Goal: Task Accomplishment & Management: Use online tool/utility

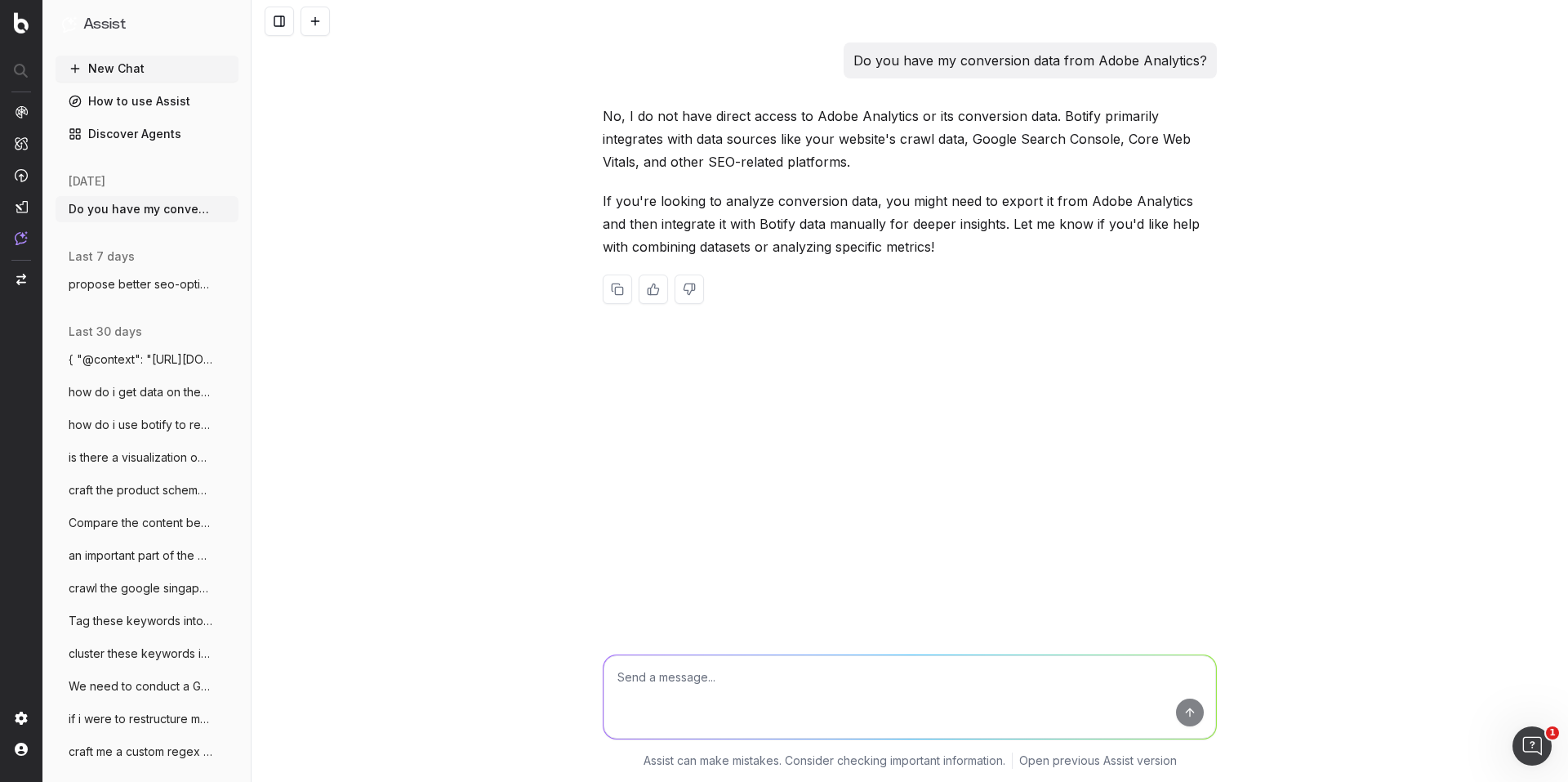
click at [104, 58] on button "New Chat" at bounding box center [147, 69] width 183 height 26
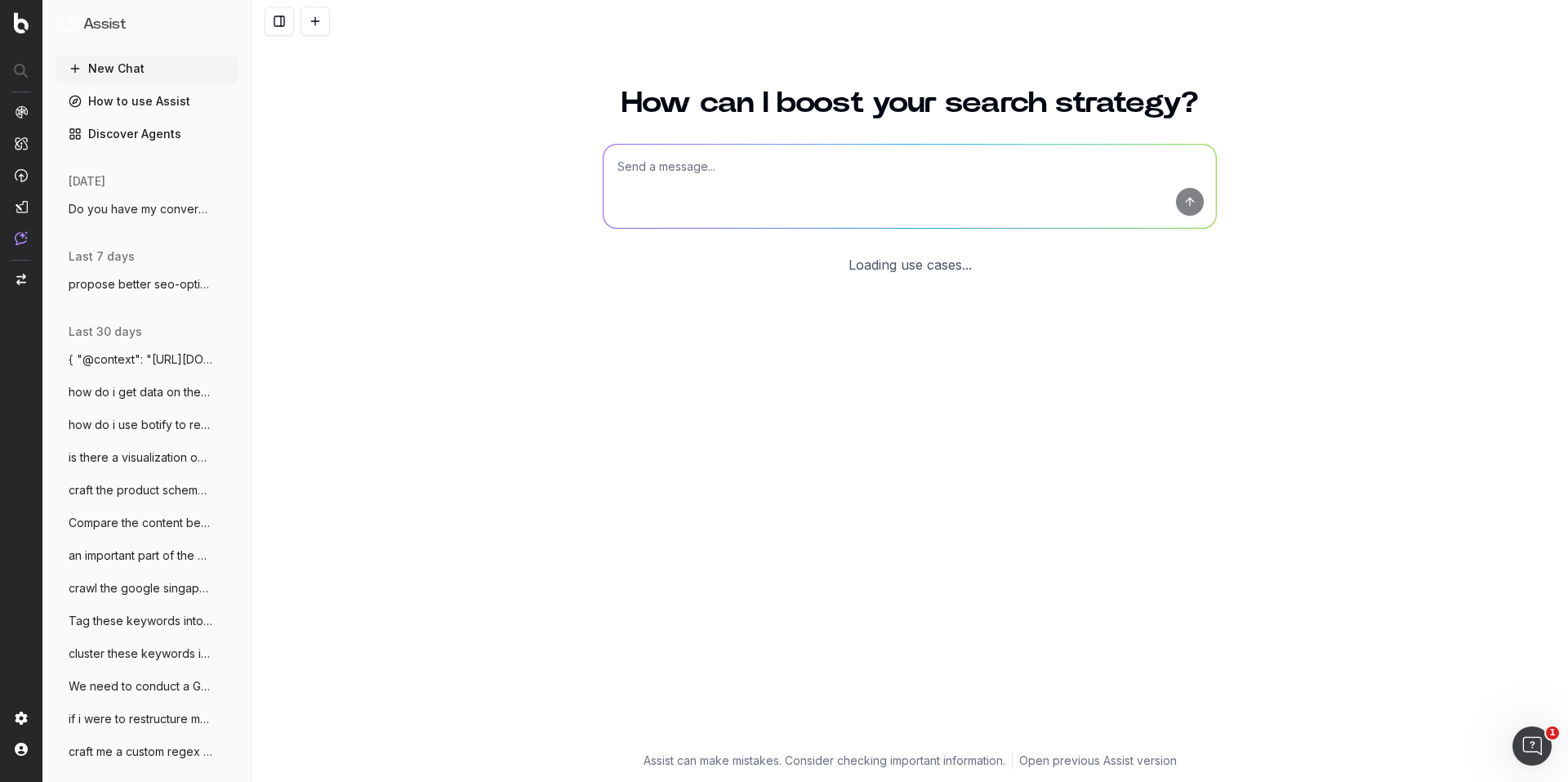
click at [682, 177] on textarea at bounding box center [909, 186] width 613 height 83
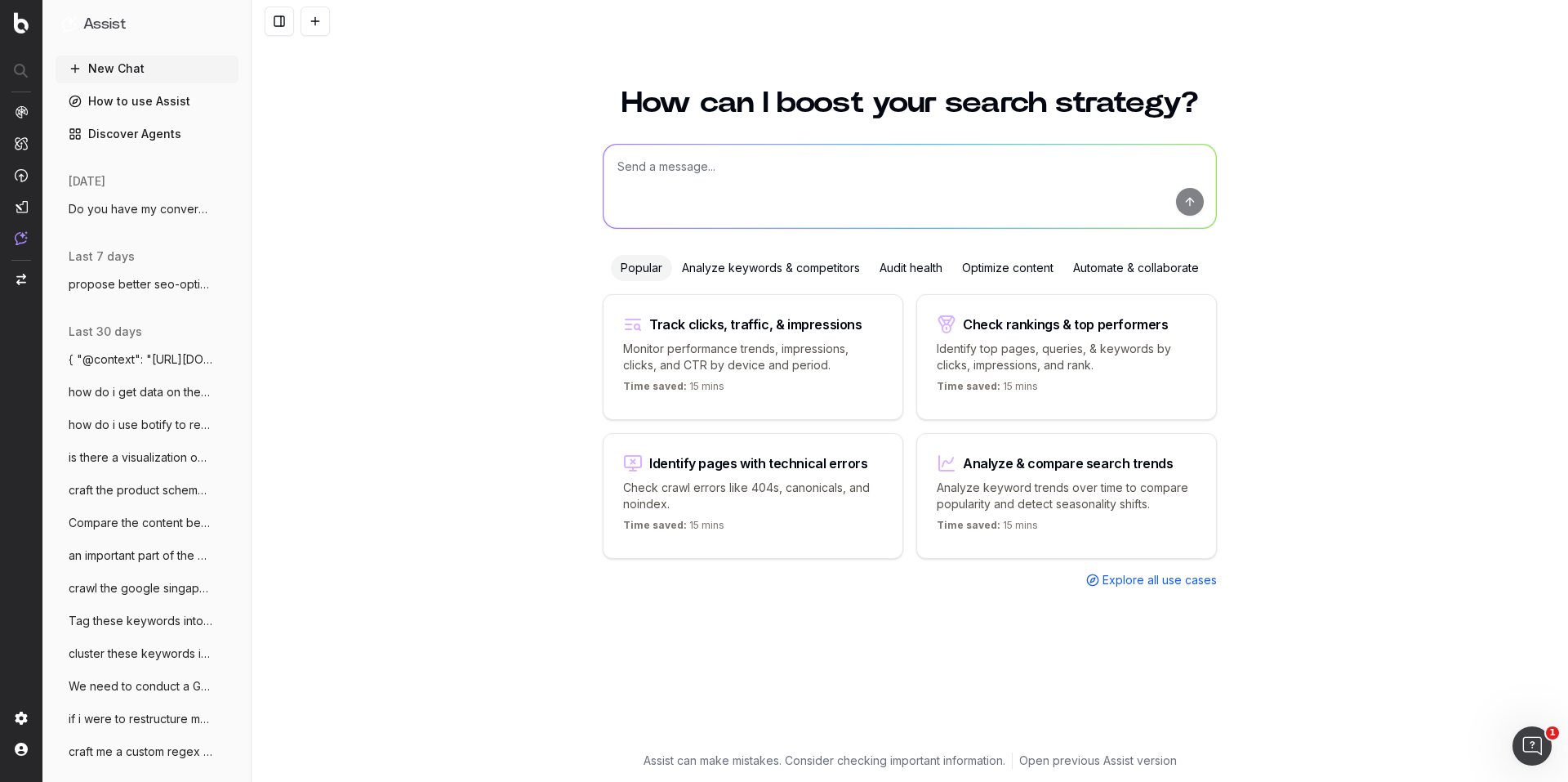
type textarea "O"
paste textarea "StarHub iPhone 17 Trade-In Value Guarantee with SmartSupport– FAQ 1. What is th…"
type textarea "Propose target keywords for this page: StarHub iPhone 17 Trade-In Value Guarant…"
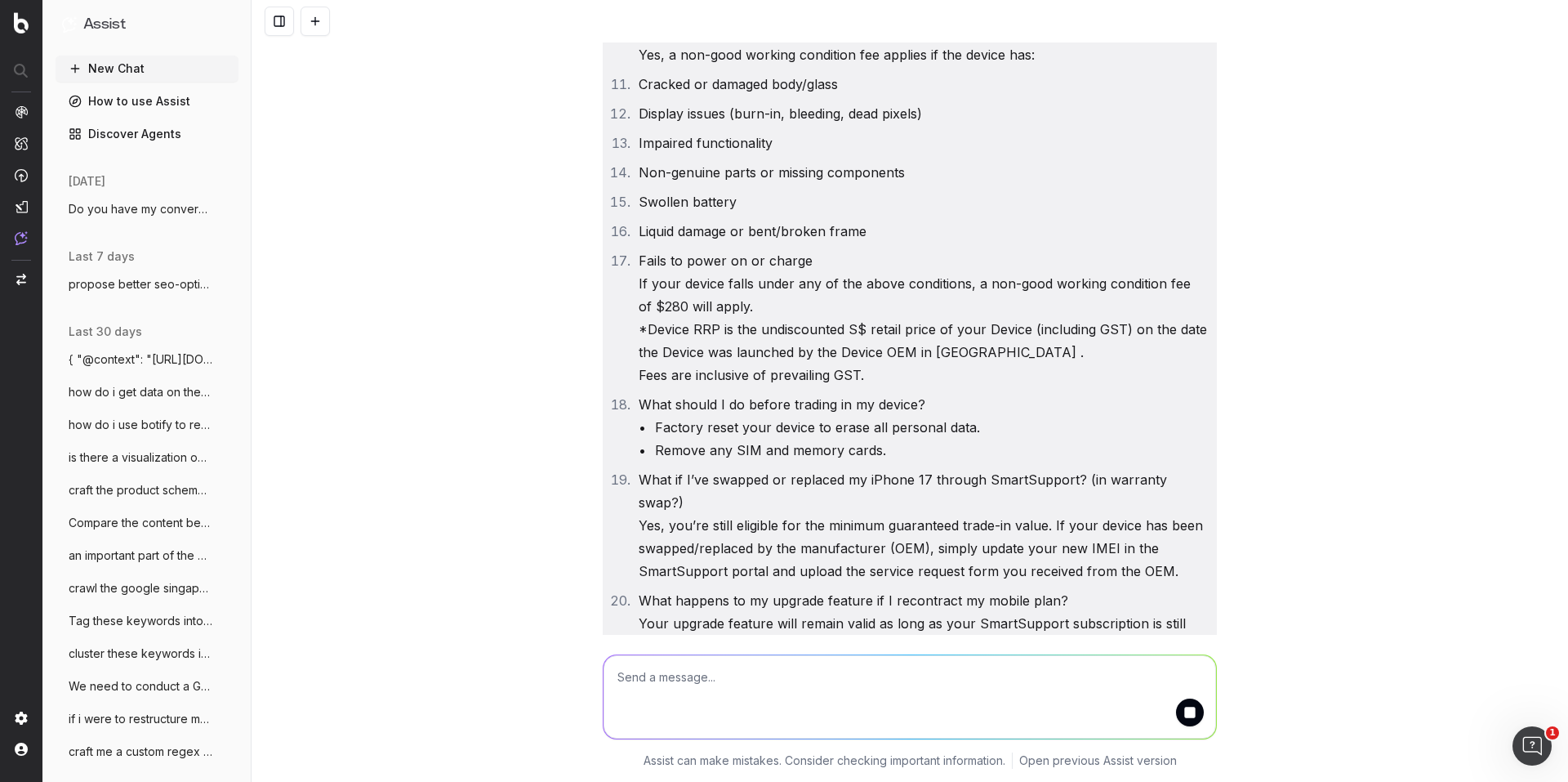
scroll to position [1336, 0]
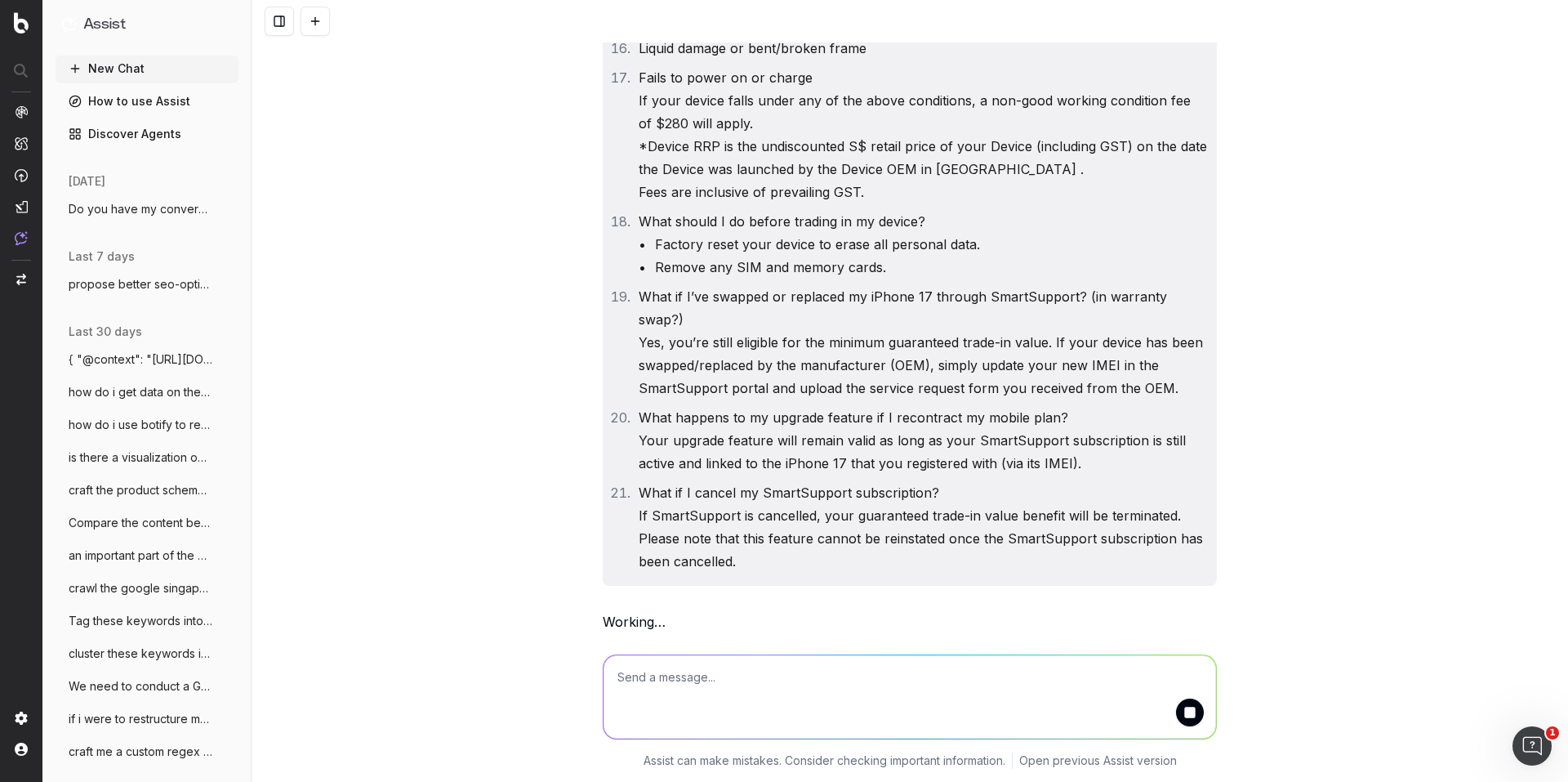
click at [686, 682] on textarea at bounding box center [909, 696] width 613 height 83
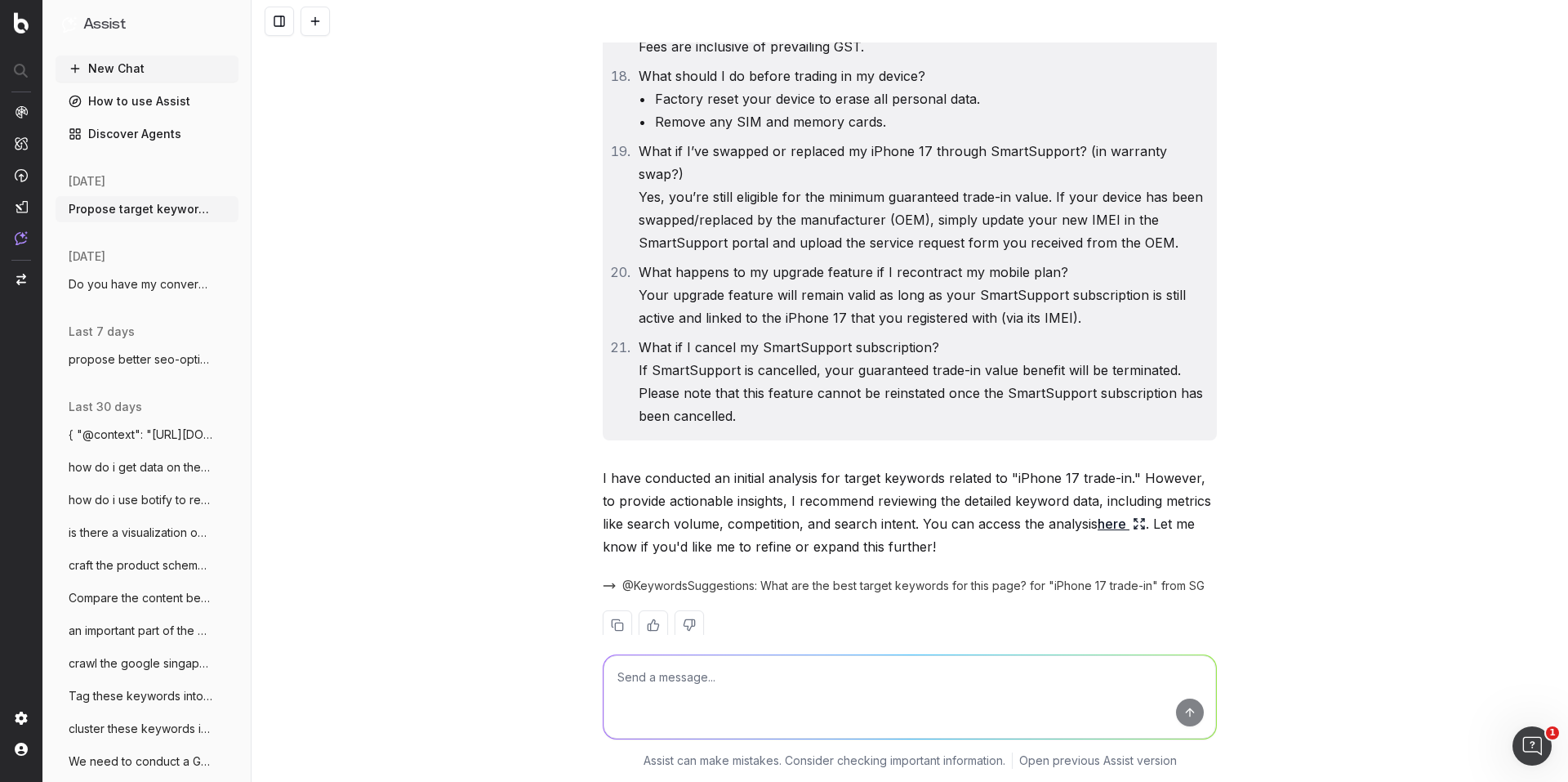
scroll to position [1513, 0]
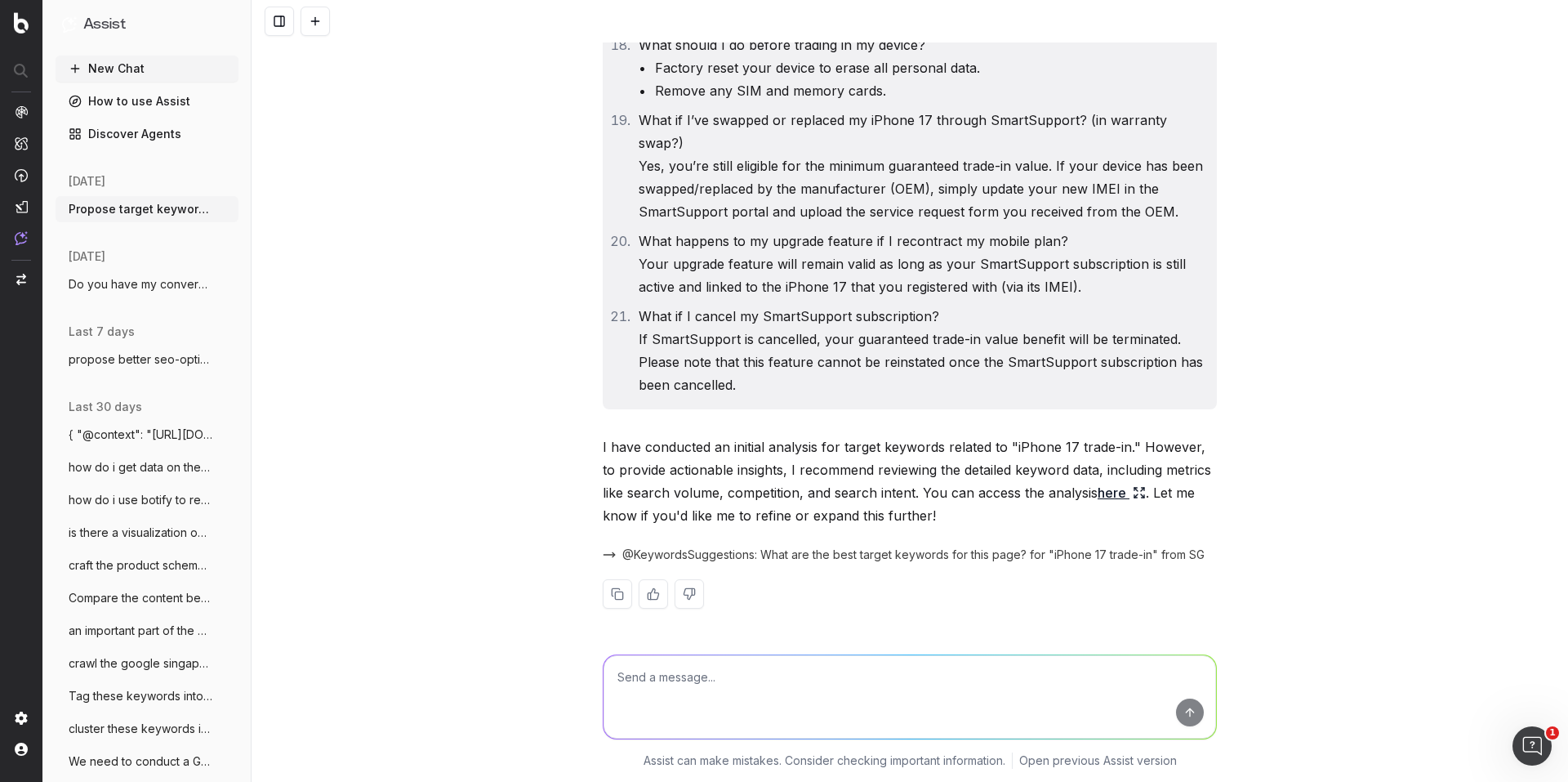
click at [1106, 499] on link "here" at bounding box center [1121, 492] width 48 height 23
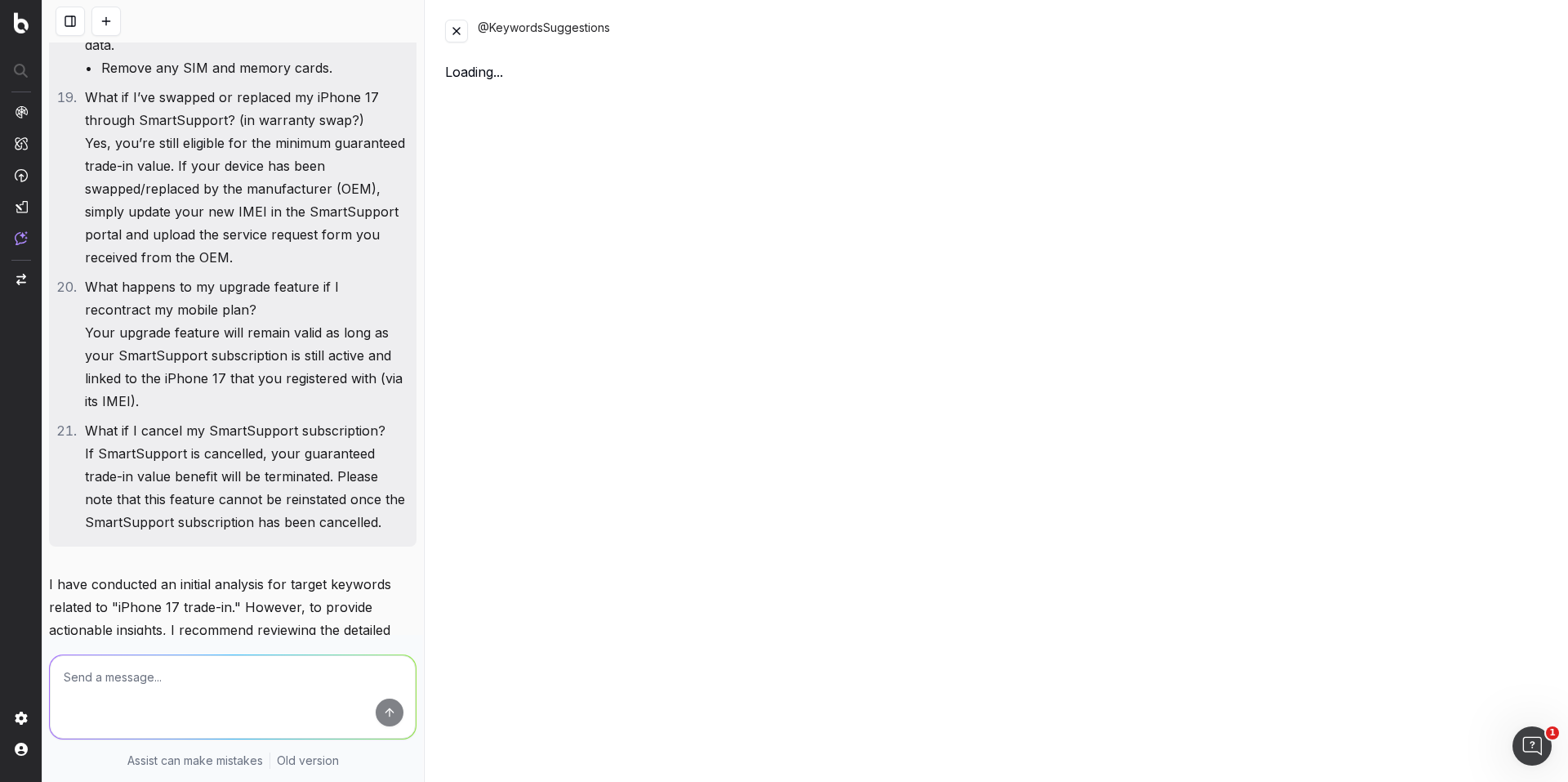
scroll to position [2108, 0]
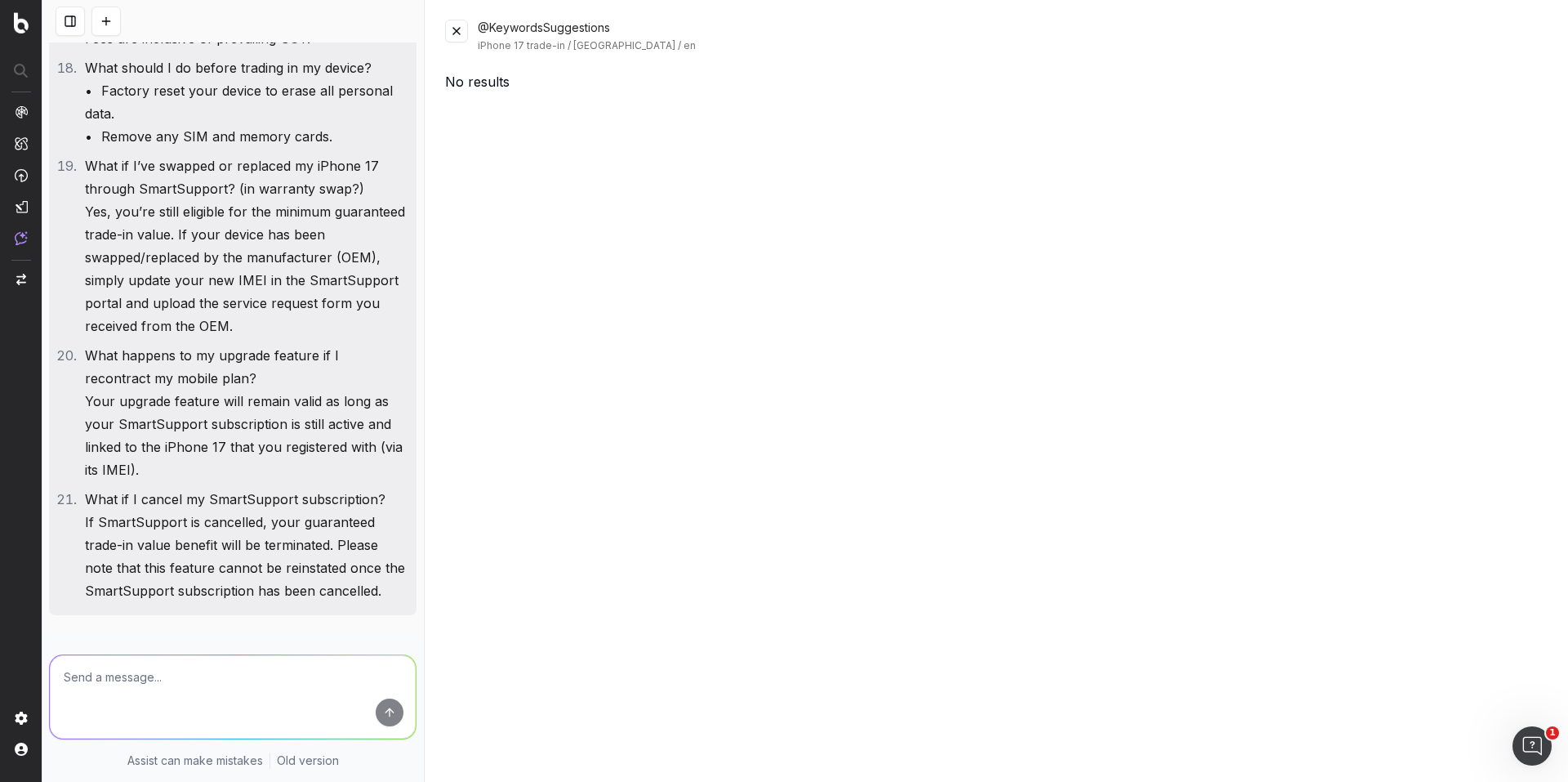
click at [452, 24] on button at bounding box center [456, 31] width 23 height 23
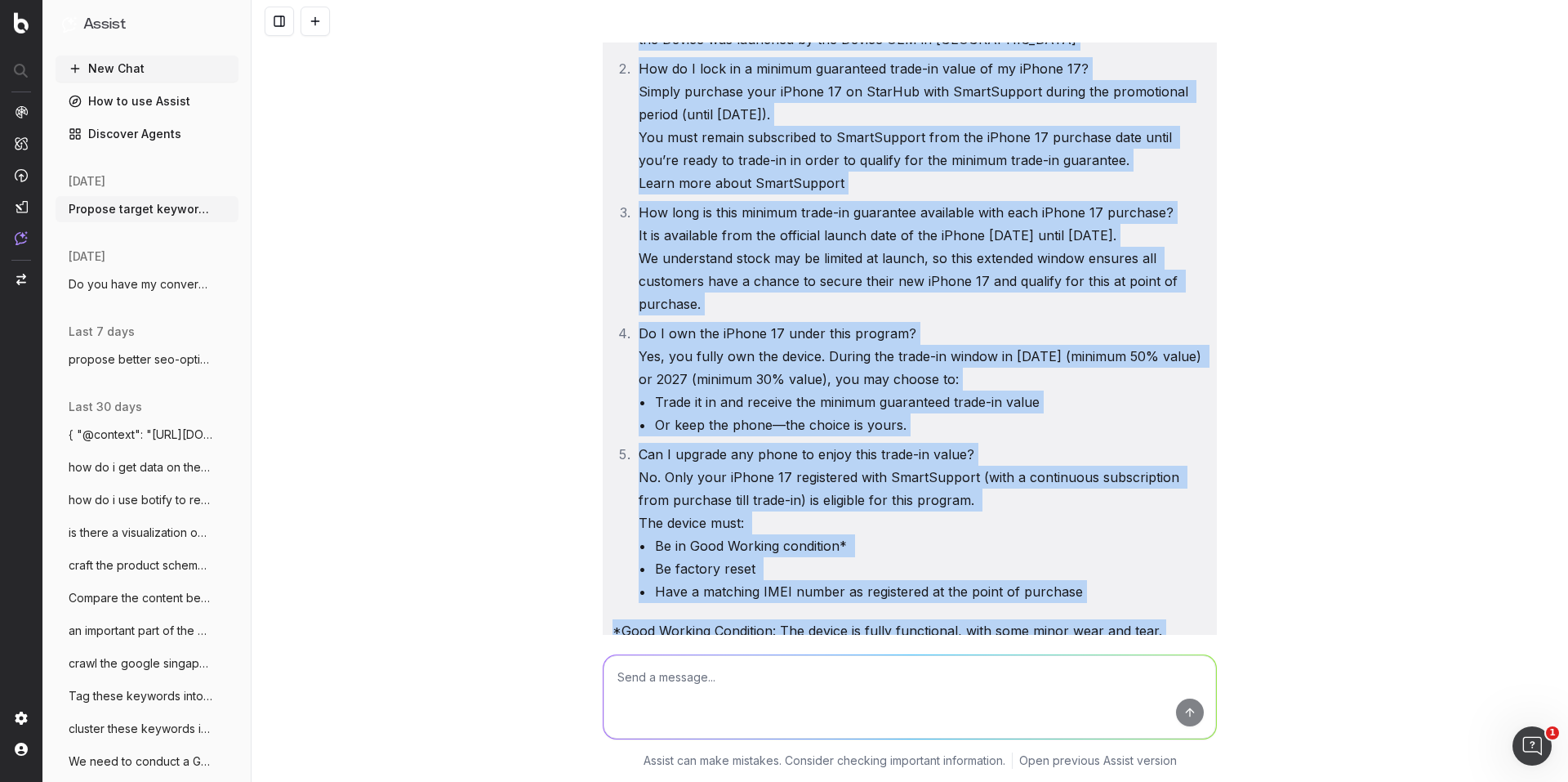
scroll to position [0, 0]
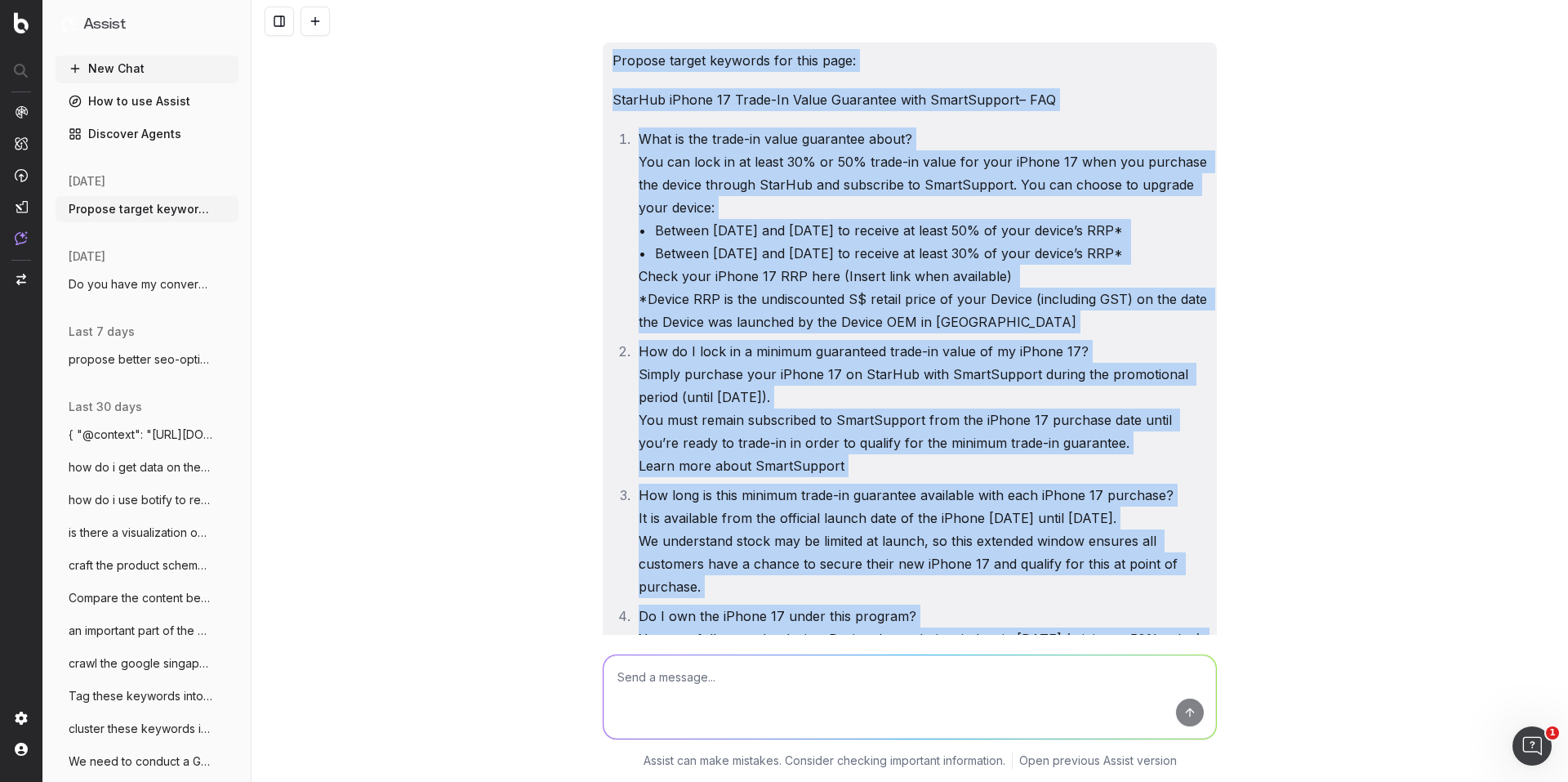
drag, startPoint x: 730, startPoint y: 378, endPoint x: 631, endPoint y: -98, distance: 486.2
click at [631, 0] on html "Assist New Chat How to use Assist Discover Agents today Propose target keywords…" at bounding box center [784, 391] width 1568 height 782
copy div "Propose target keywords for this page: StarHub iPhone 17 Trade-In Value Guarant…"
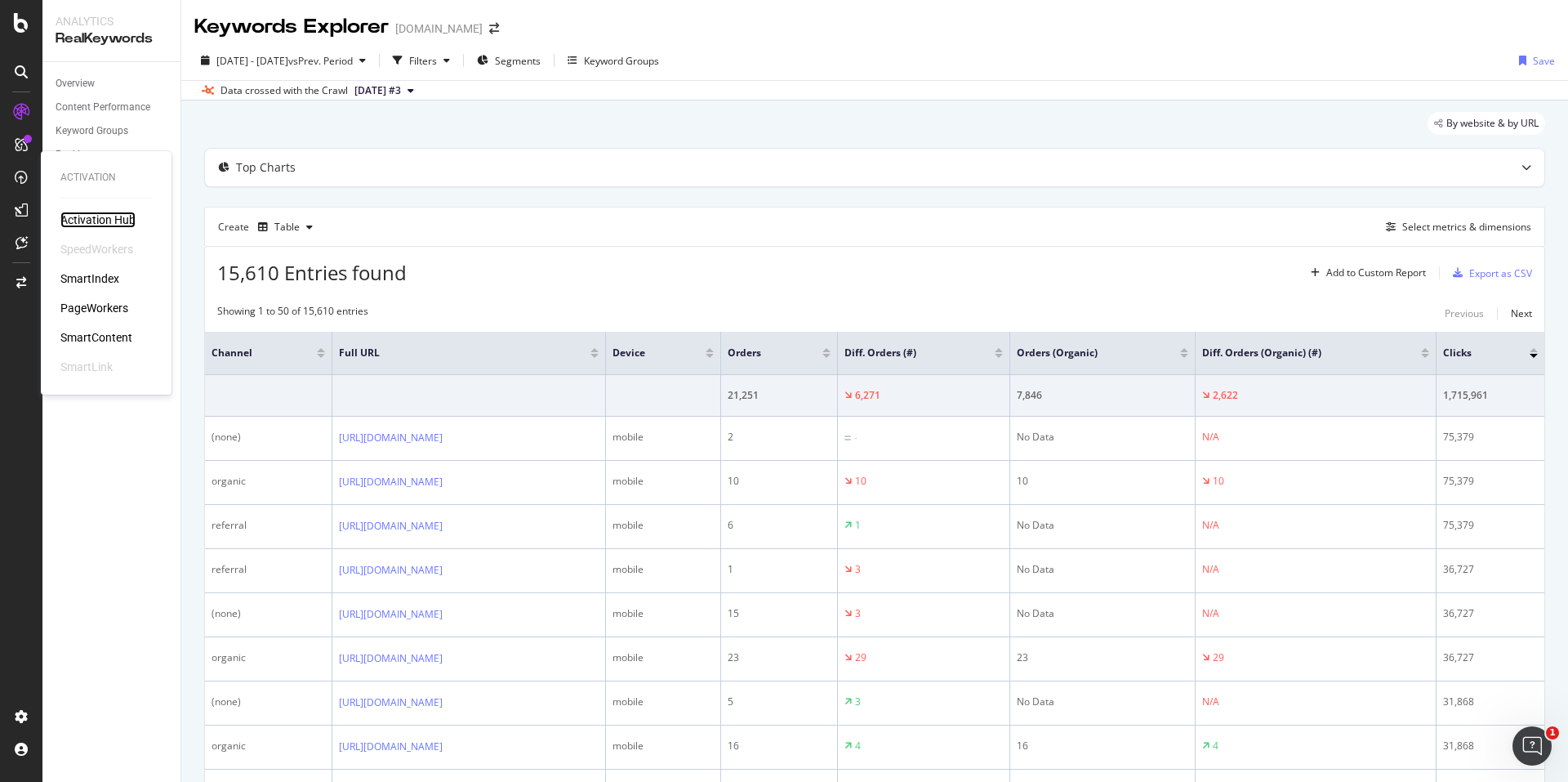
click at [103, 220] on div "Activation Hub" at bounding box center [97, 220] width 75 height 16
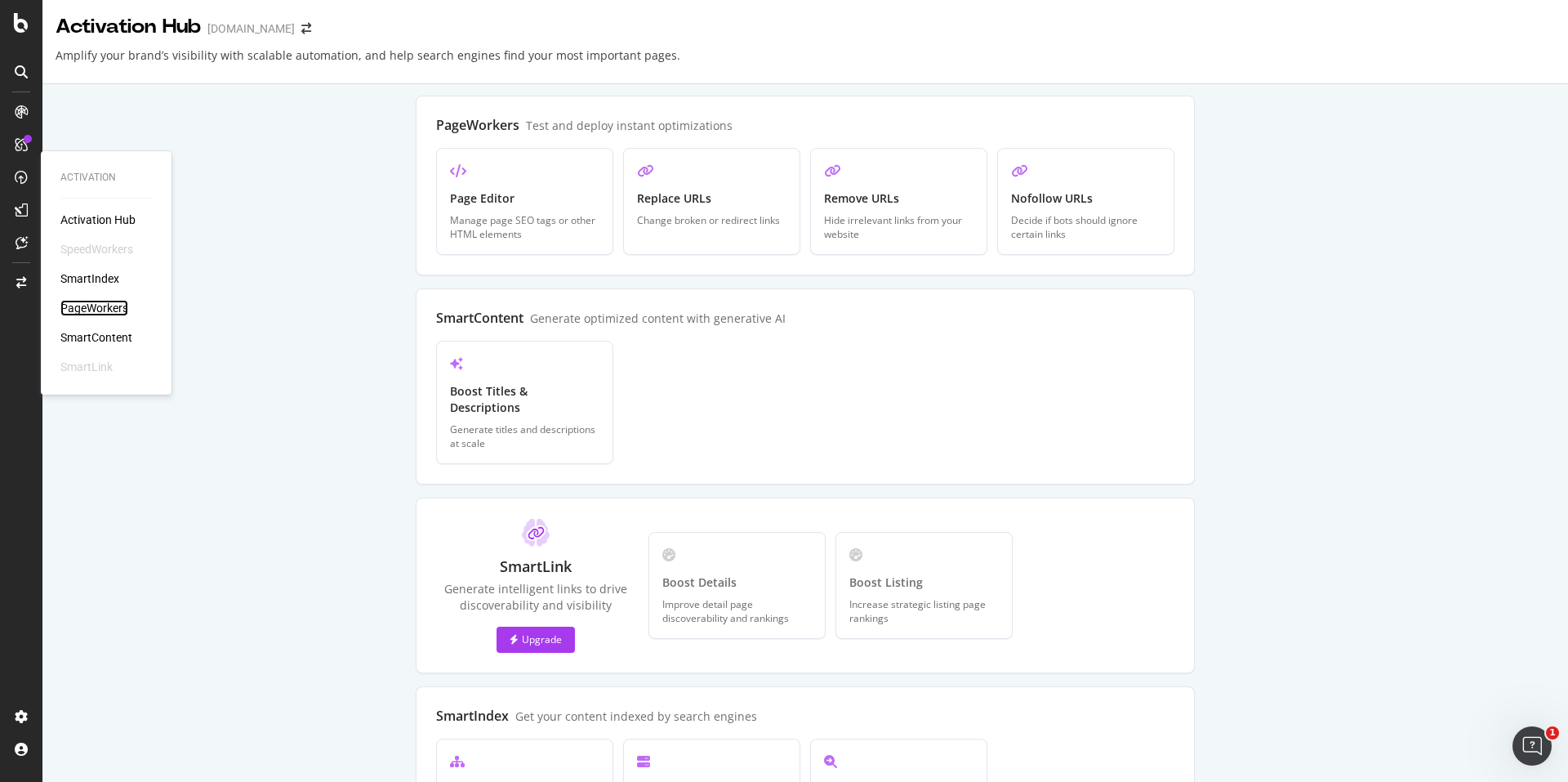
click at [79, 302] on div "PageWorkers" at bounding box center [94, 308] width 68 height 16
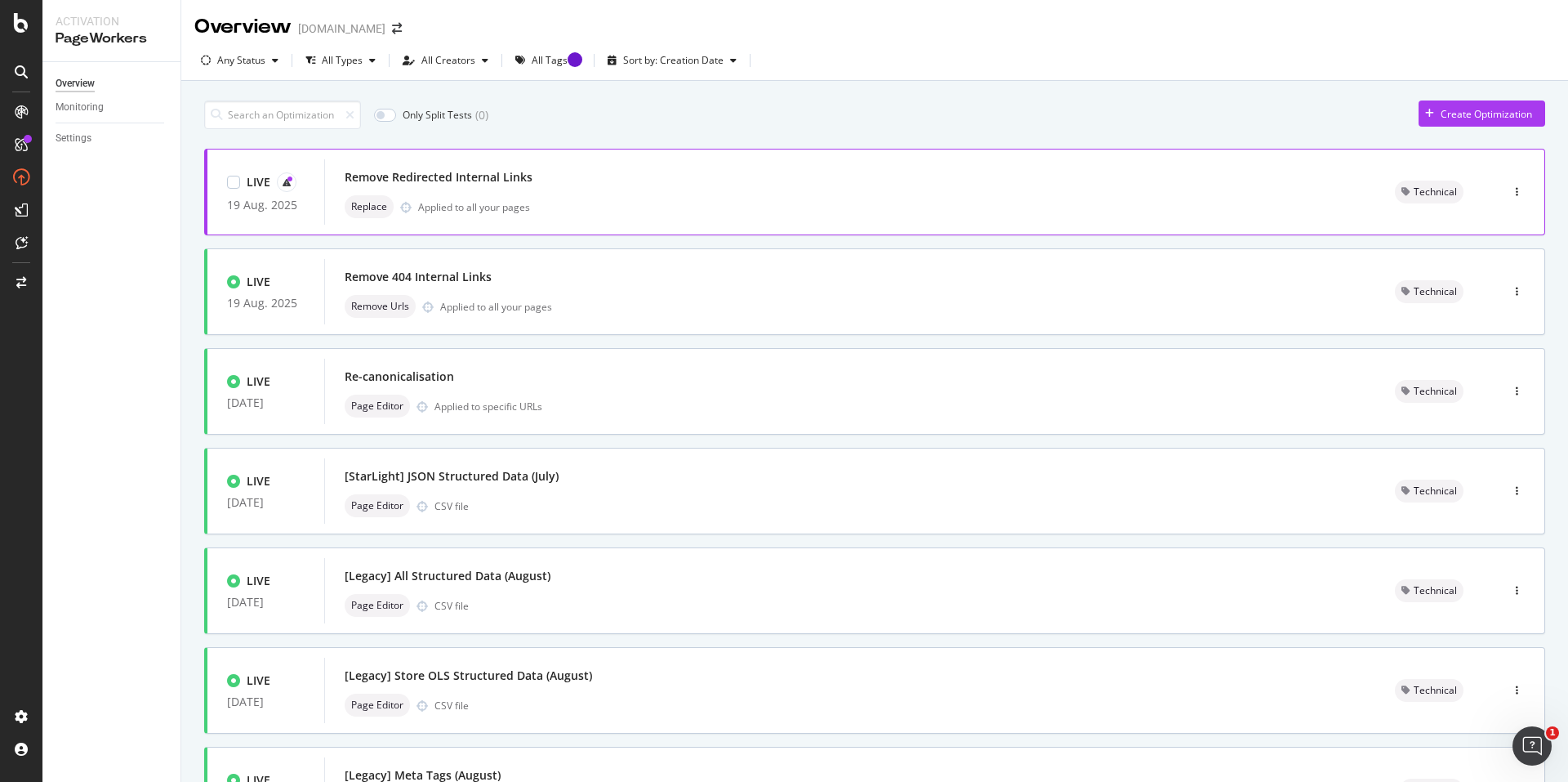
click at [669, 187] on div "Remove Redirected Internal Links" at bounding box center [850, 177] width 1011 height 23
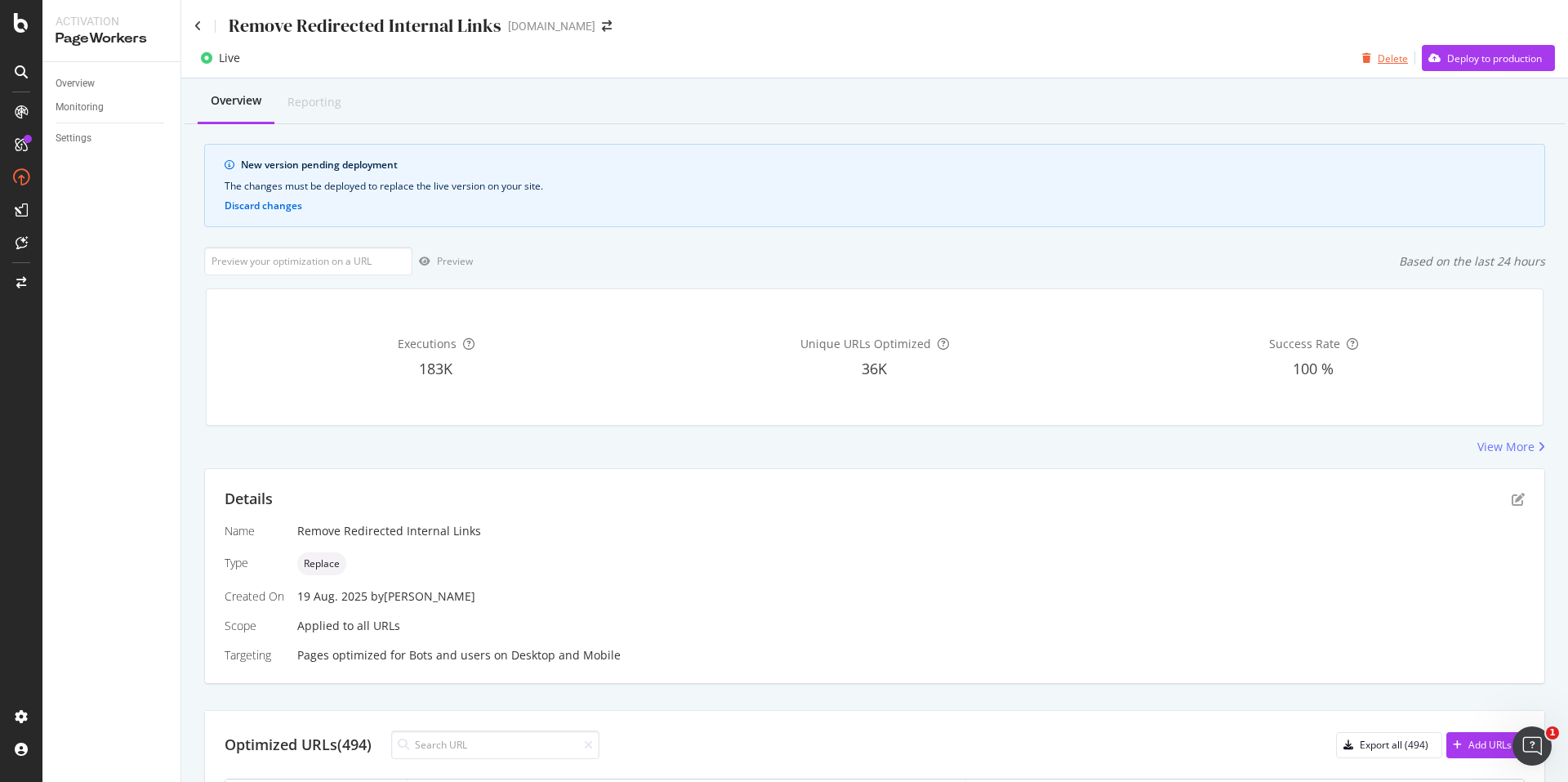
click at [1362, 54] on icon "button" at bounding box center [1366, 58] width 9 height 10
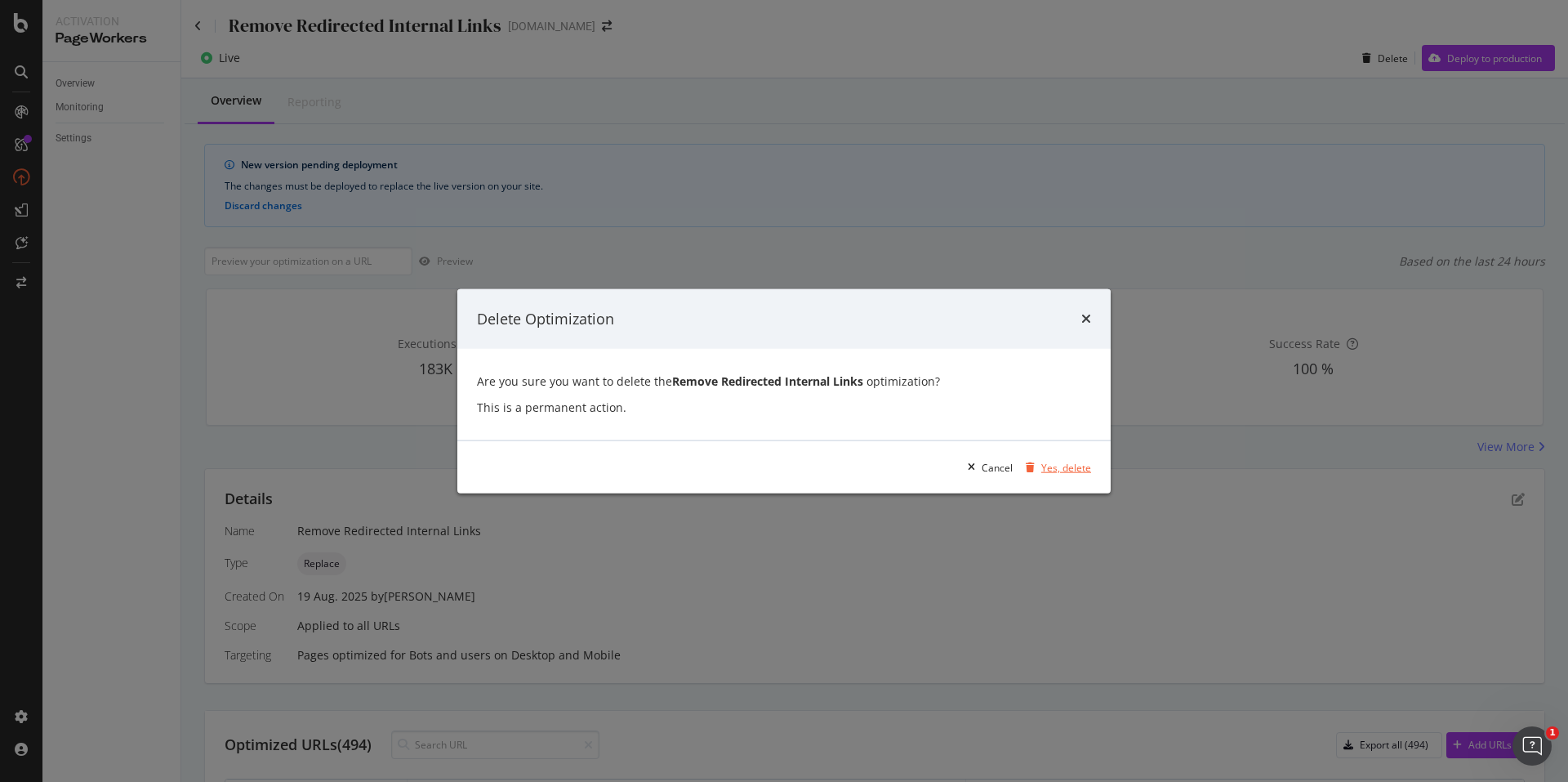
click at [1078, 464] on div "Yes, delete" at bounding box center [1066, 467] width 50 height 14
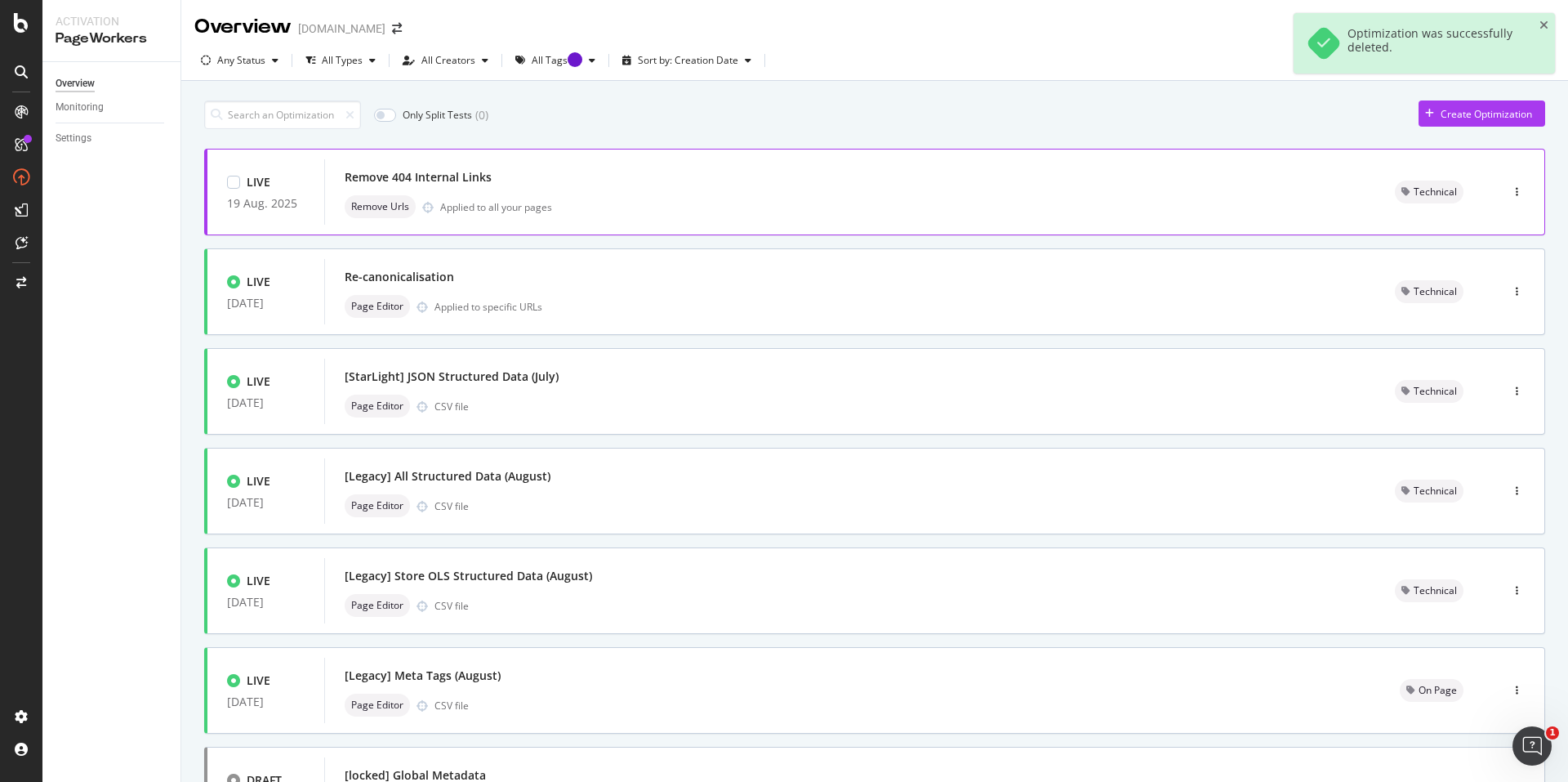
click at [1236, 183] on div "Remove 404 Internal Links" at bounding box center [850, 177] width 1011 height 23
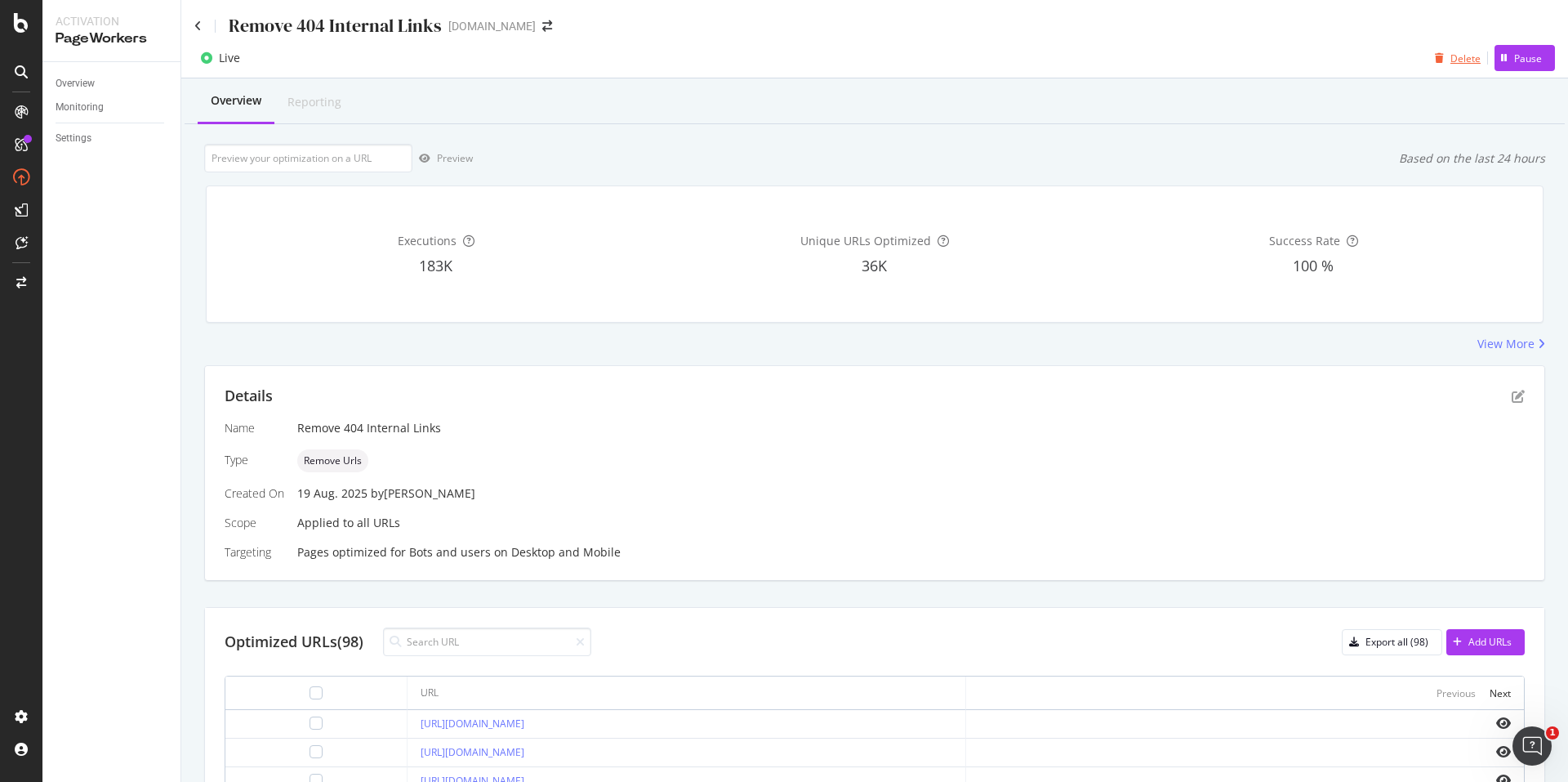
click at [1441, 47] on div "Delete" at bounding box center [1455, 58] width 52 height 25
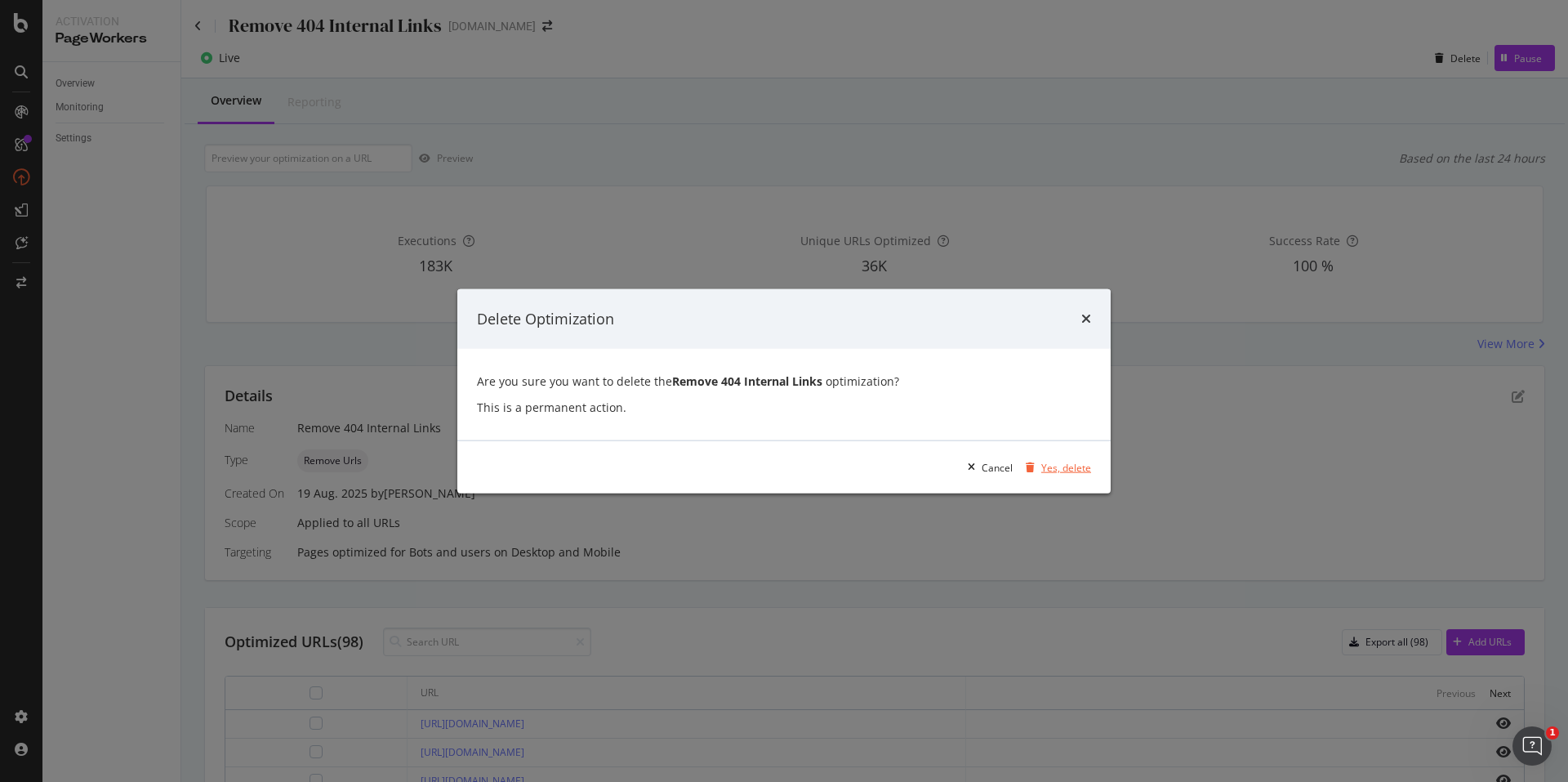
click at [1084, 462] on div "Yes, delete" at bounding box center [1066, 467] width 50 height 14
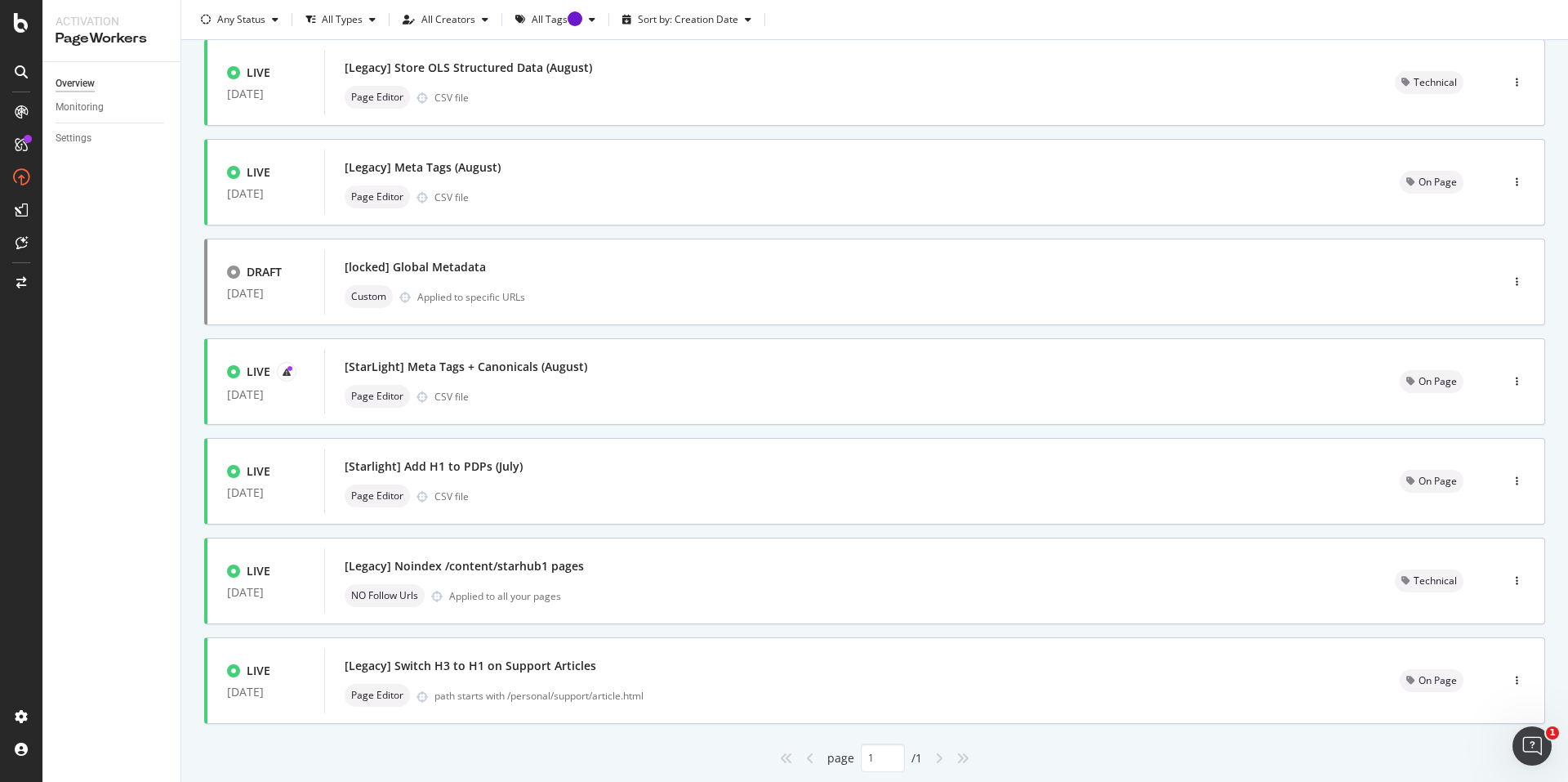
scroll to position [456, 0]
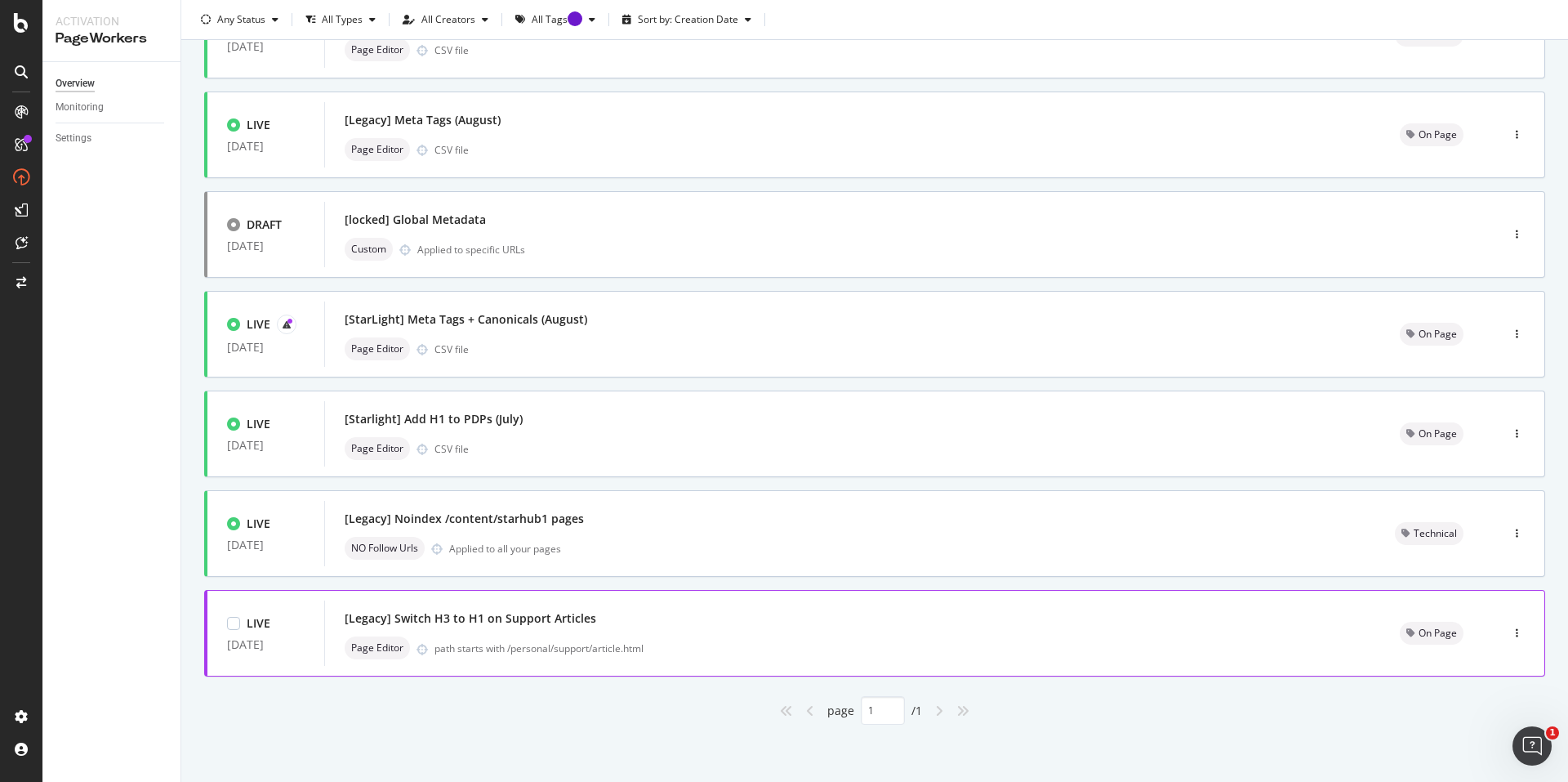
click at [639, 278] on div "DRAFT [DATE] [locked] Global Metadata Custom Applied to specific URLs" at bounding box center [874, 234] width 1341 height 87
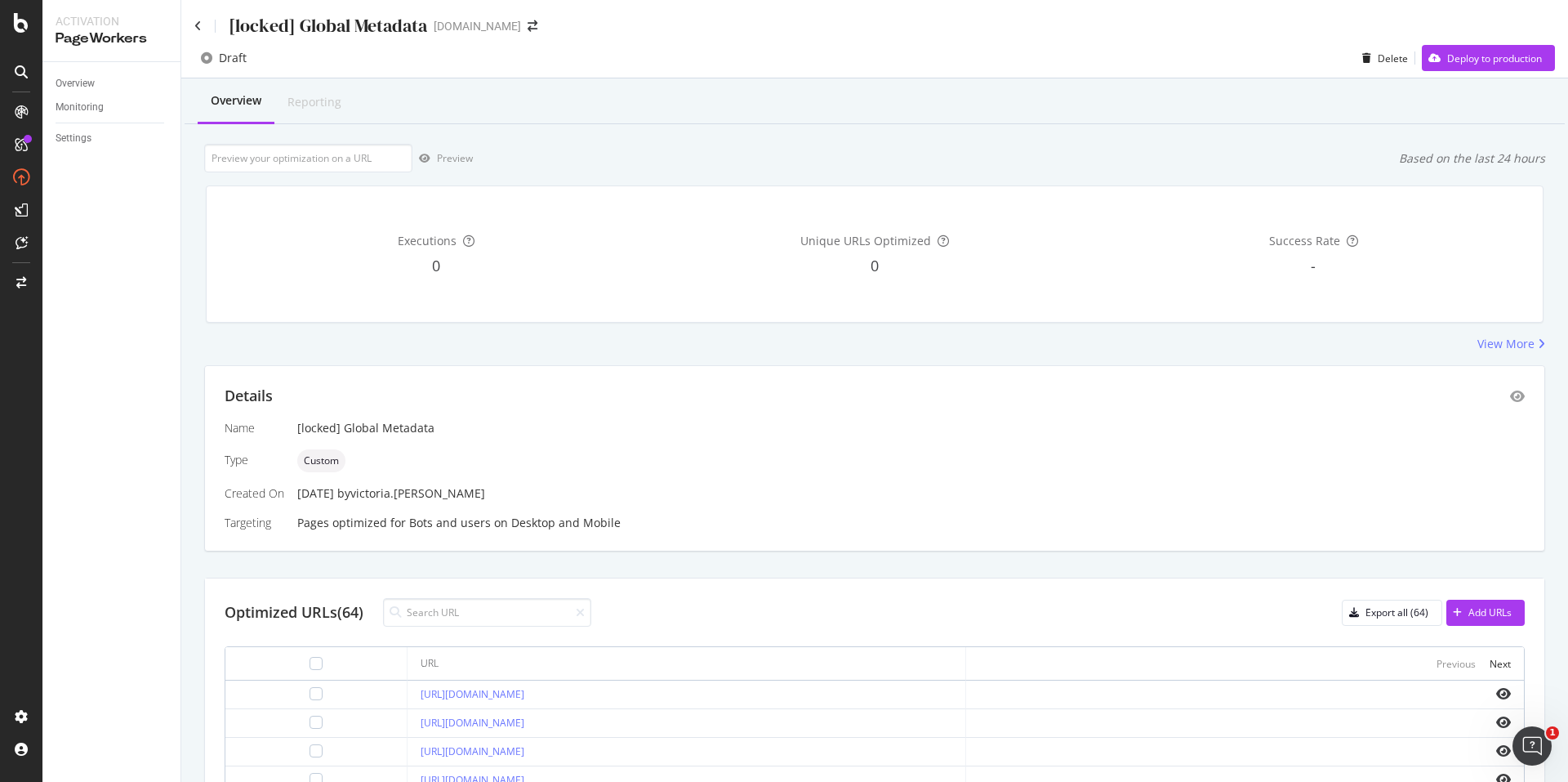
click at [198, 32] on div "[locked] Global Metadata" at bounding box center [311, 25] width 233 height 25
click at [198, 29] on icon at bounding box center [198, 25] width 7 height 11
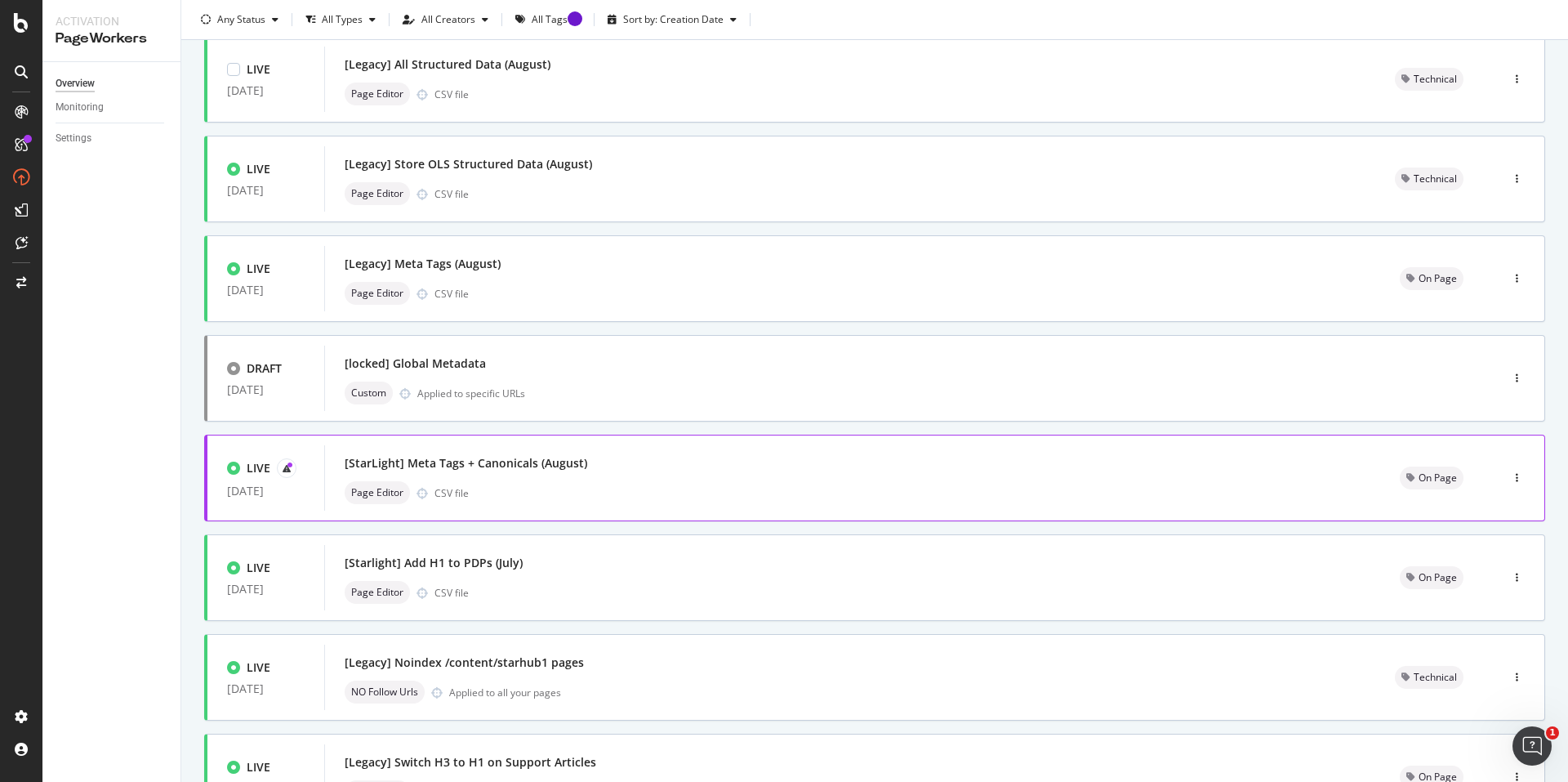
scroll to position [456, 0]
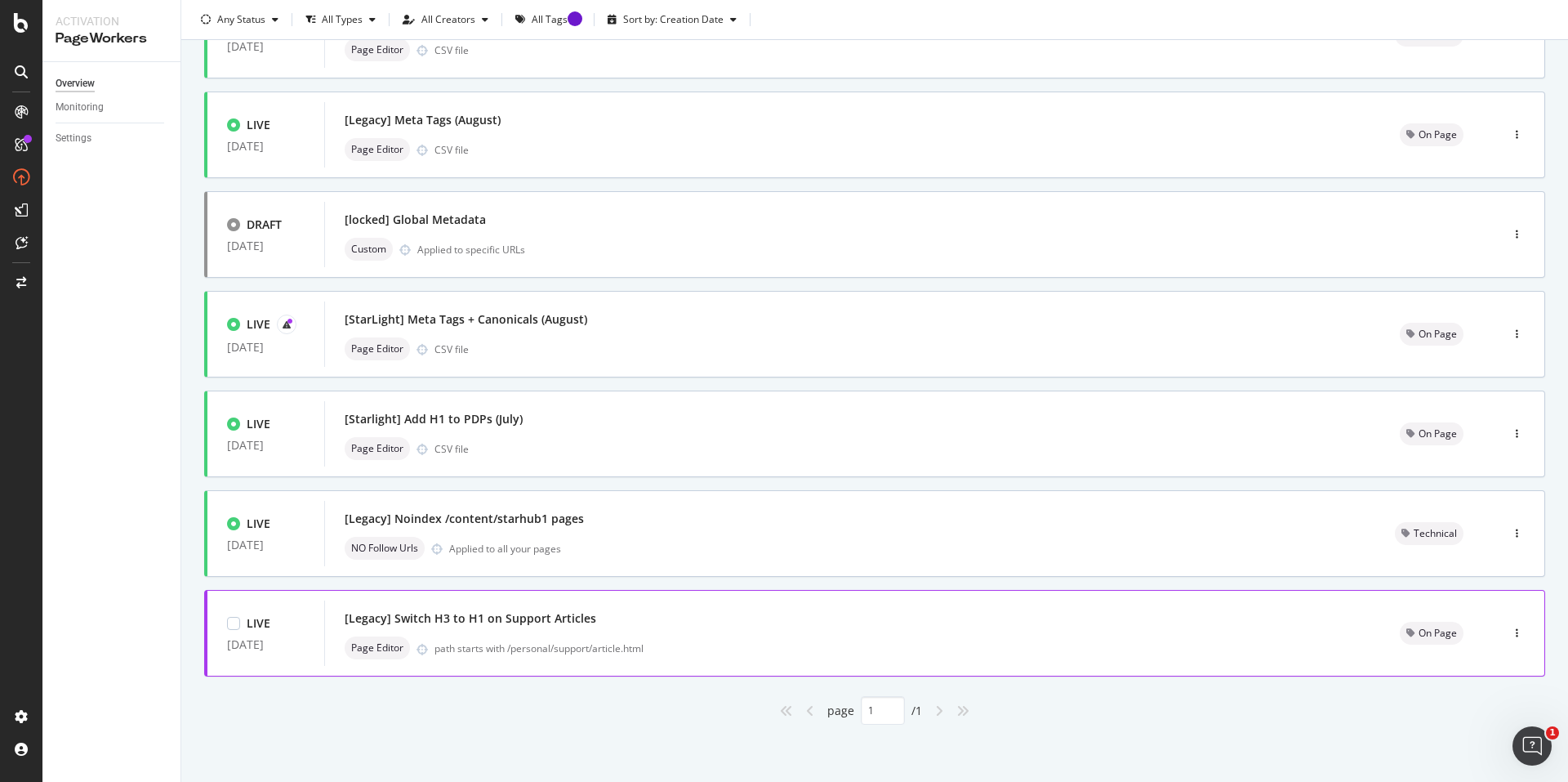
click at [736, 643] on div "path starts with /personal/support/article.html" at bounding box center [897, 649] width 926 height 14
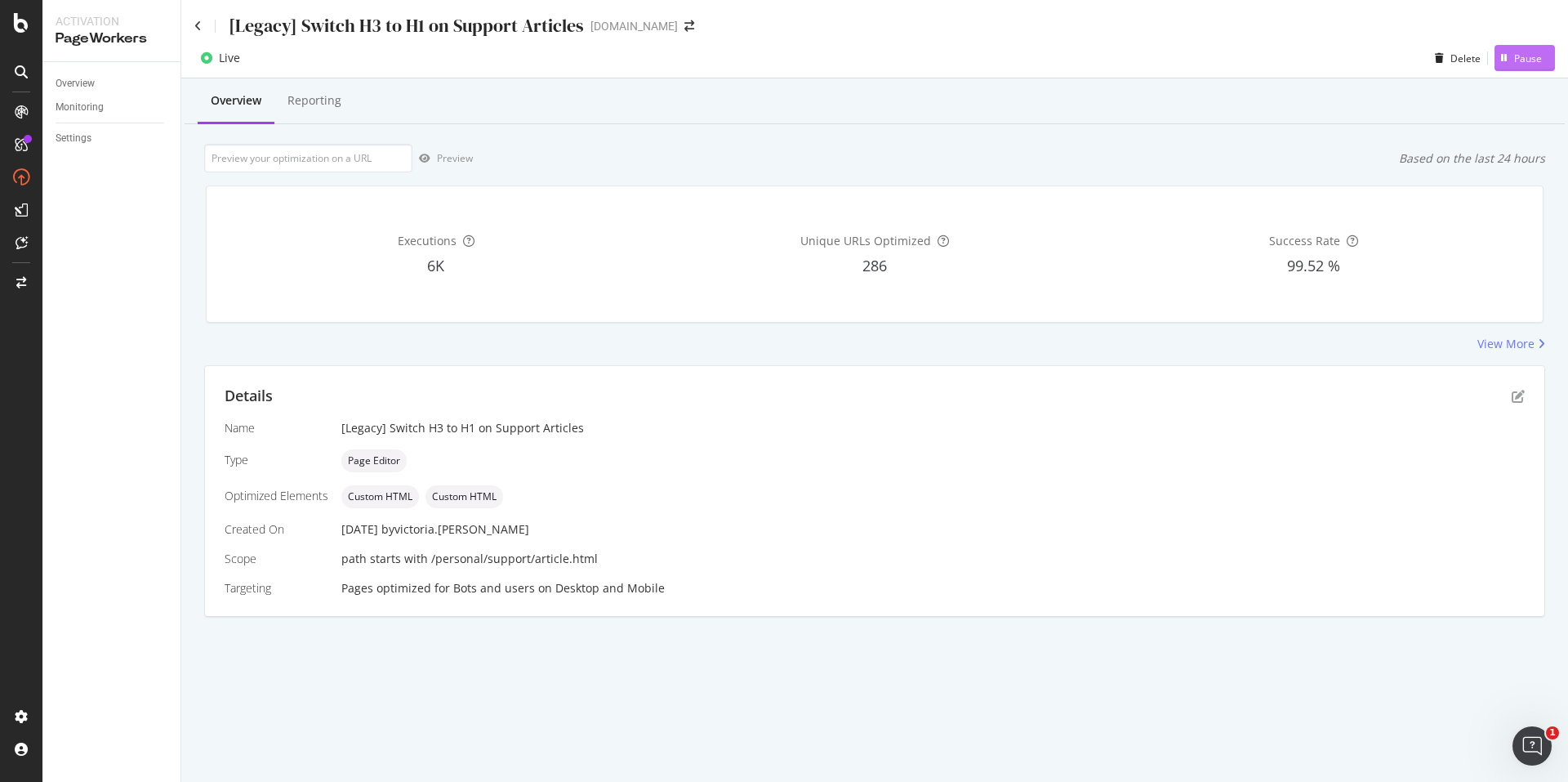
click at [1523, 48] on div "Pause" at bounding box center [1518, 58] width 47 height 25
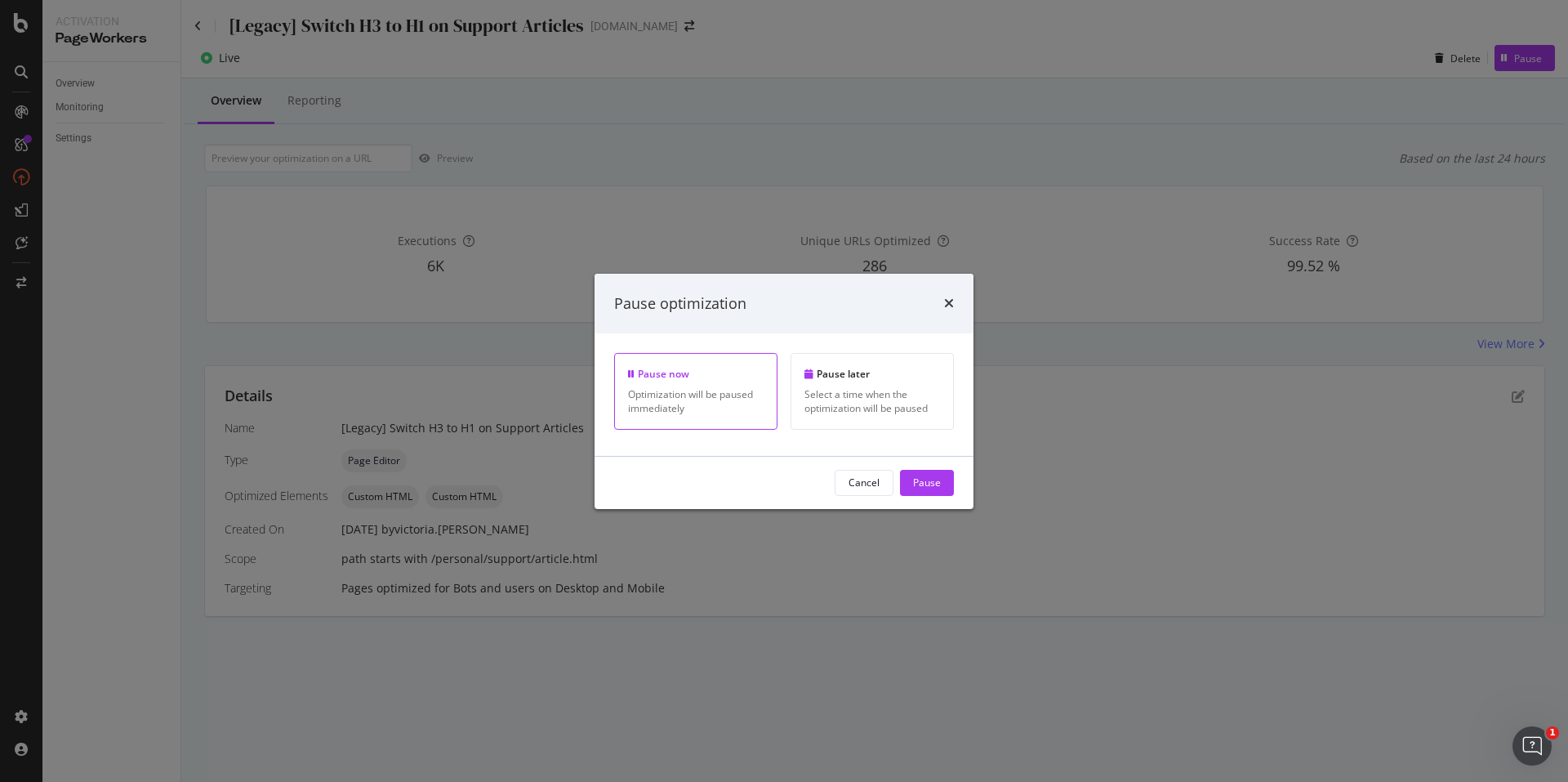
click at [923, 486] on div "Pause" at bounding box center [927, 483] width 28 height 14
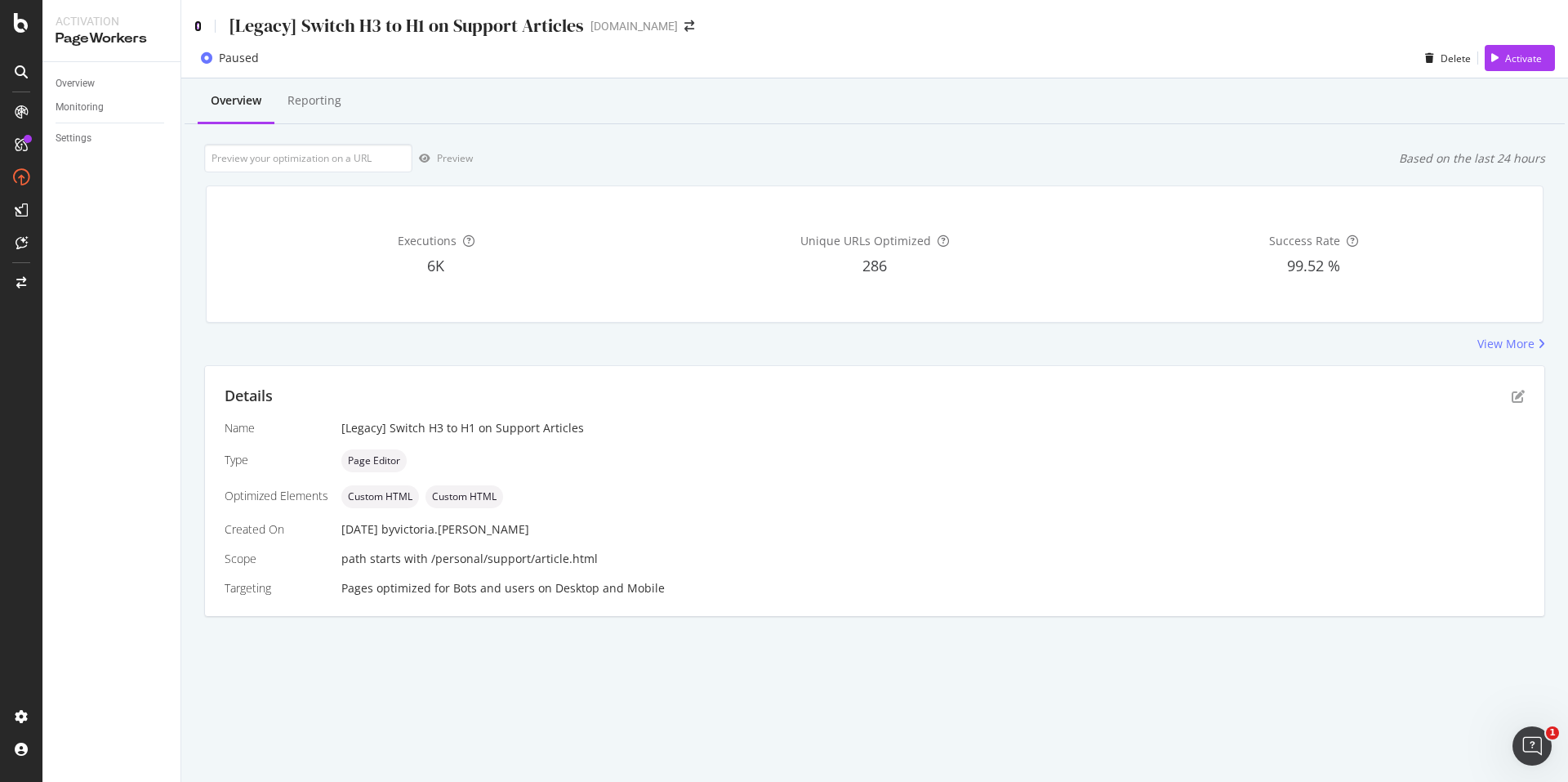
click at [195, 25] on icon at bounding box center [198, 25] width 7 height 11
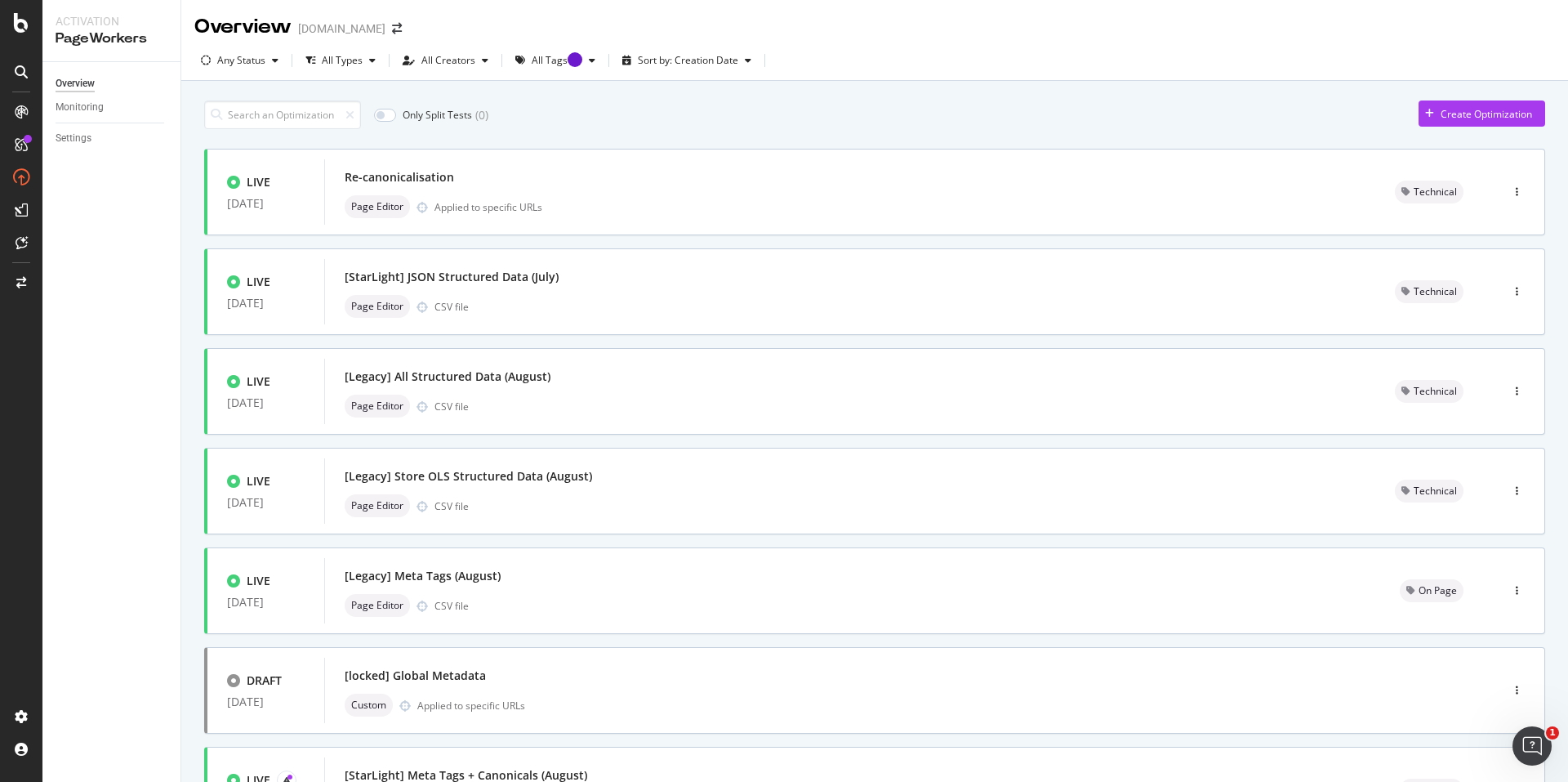
scroll to position [456, 0]
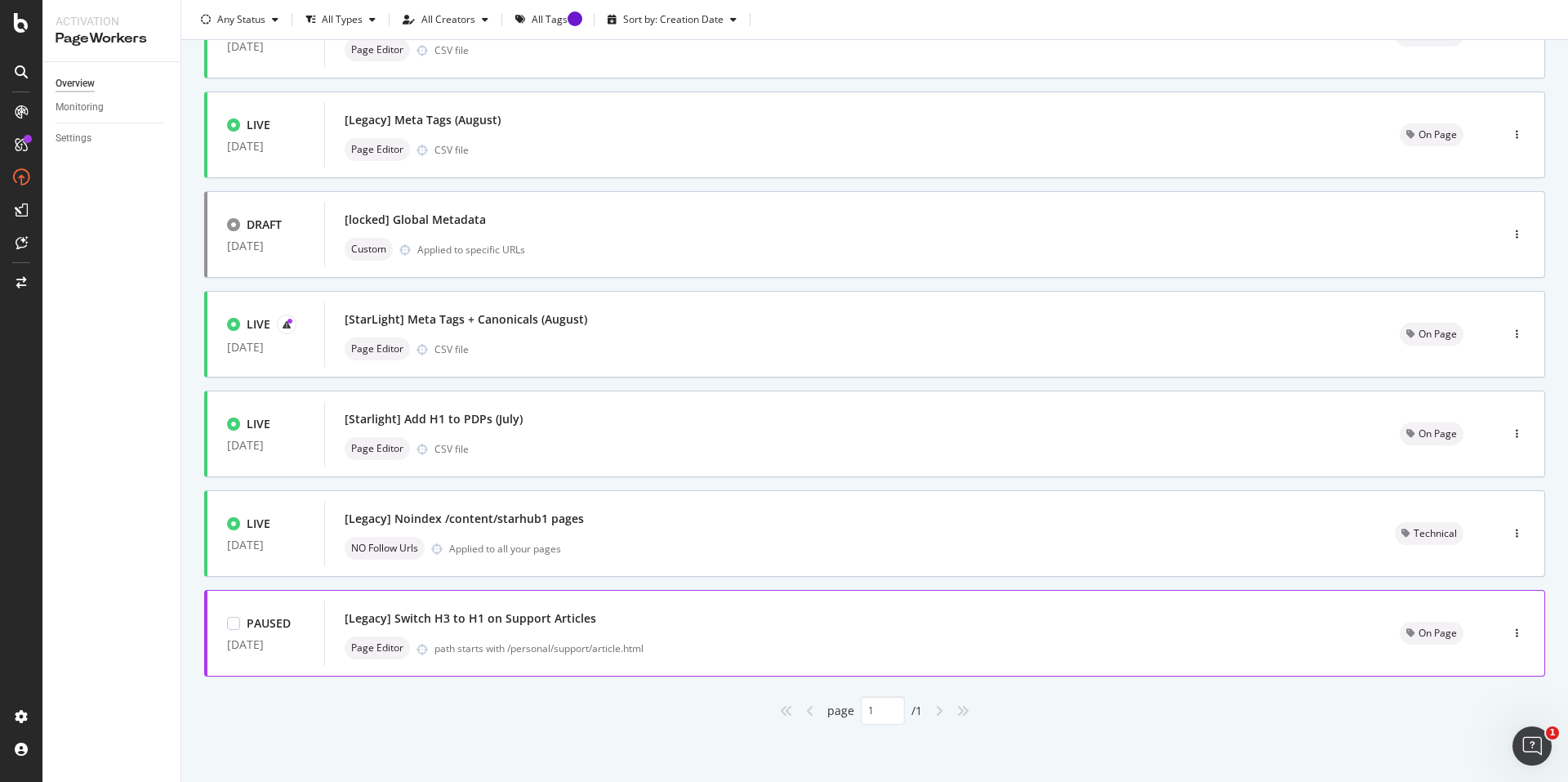
click at [727, 637] on div "Page Editor path starts with /personal/support/article.html" at bounding box center [852, 648] width 1016 height 23
